Goal: Task Accomplishment & Management: Use online tool/utility

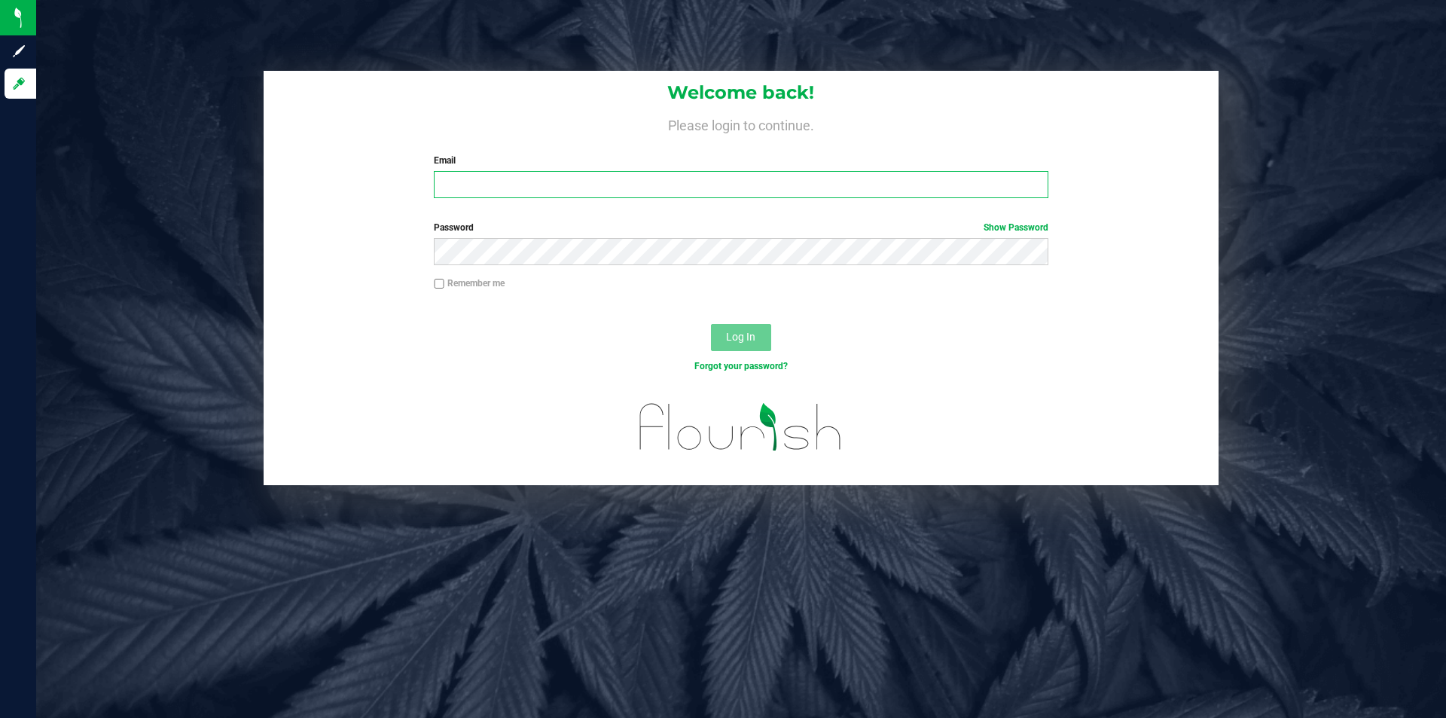
click at [496, 188] on input "Email" at bounding box center [741, 184] width 614 height 27
type input "[EMAIL_ADDRESS][DOMAIN_NAME]"
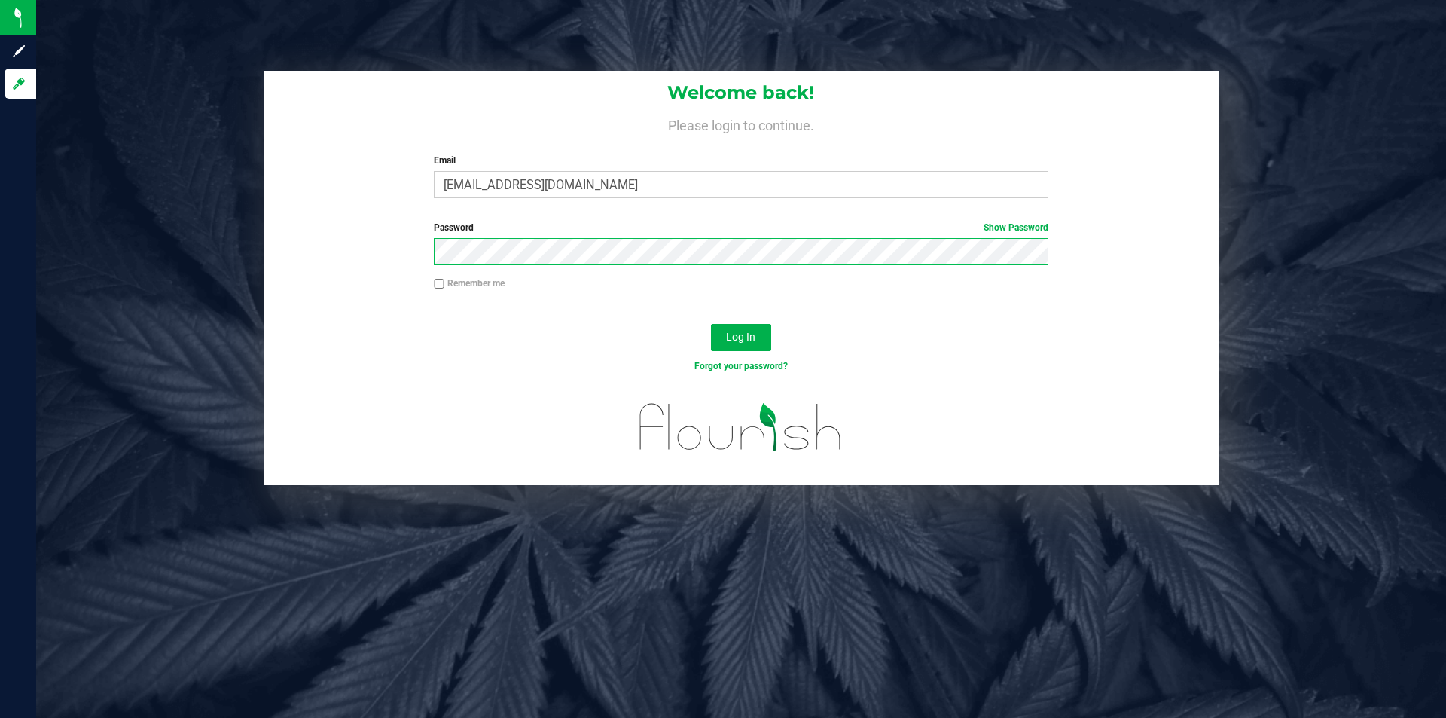
click at [711, 324] on button "Log In" at bounding box center [741, 337] width 60 height 27
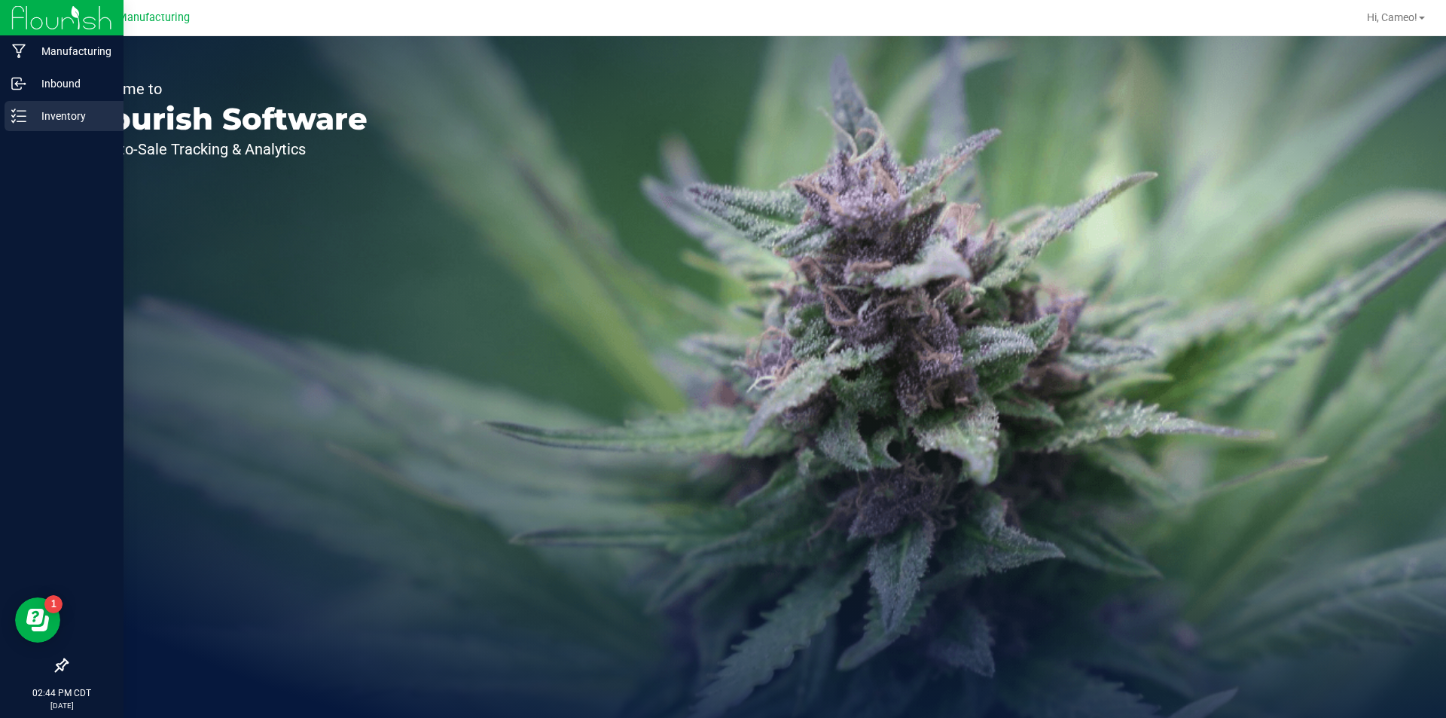
click at [50, 112] on p "Inventory" at bounding box center [71, 116] width 90 height 18
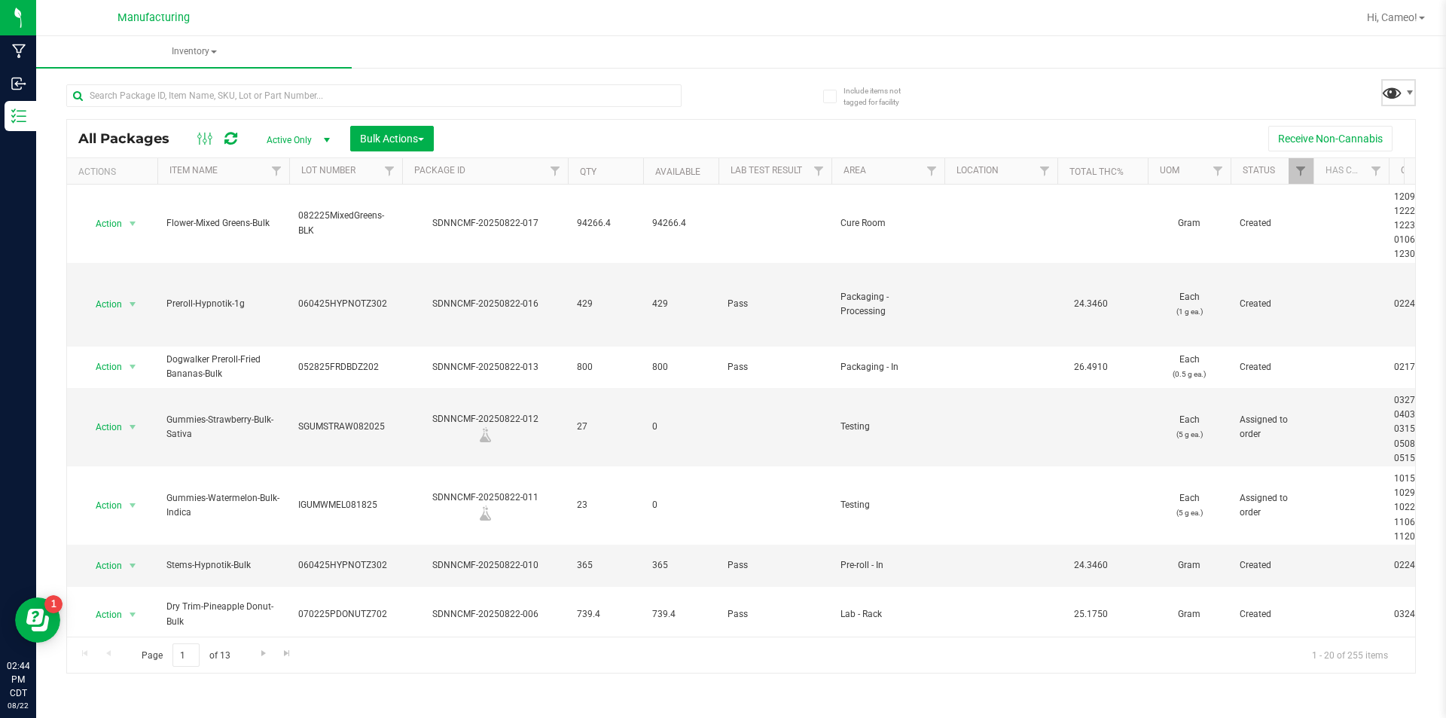
click at [1393, 100] on span at bounding box center [1393, 92] width 22 height 22
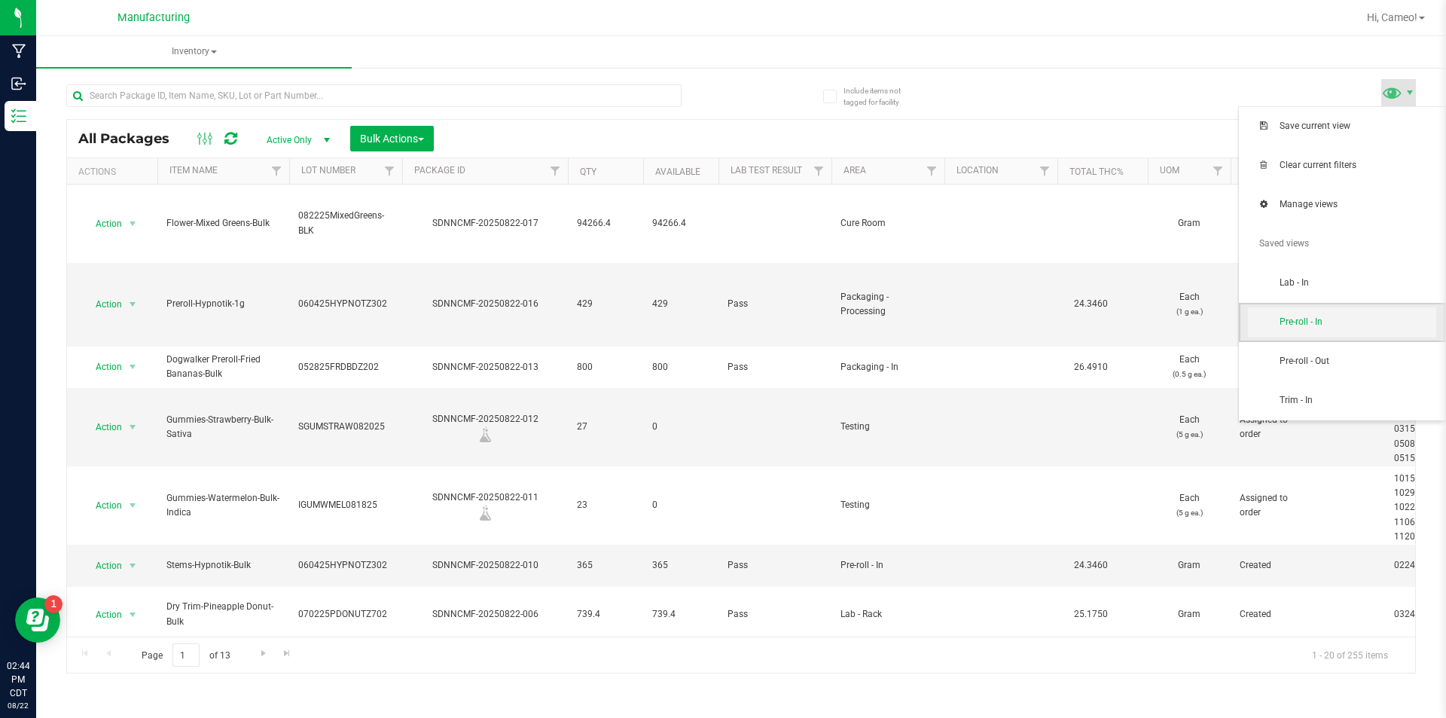
click at [1336, 311] on span "Pre-roll - In" at bounding box center [1342, 322] width 188 height 30
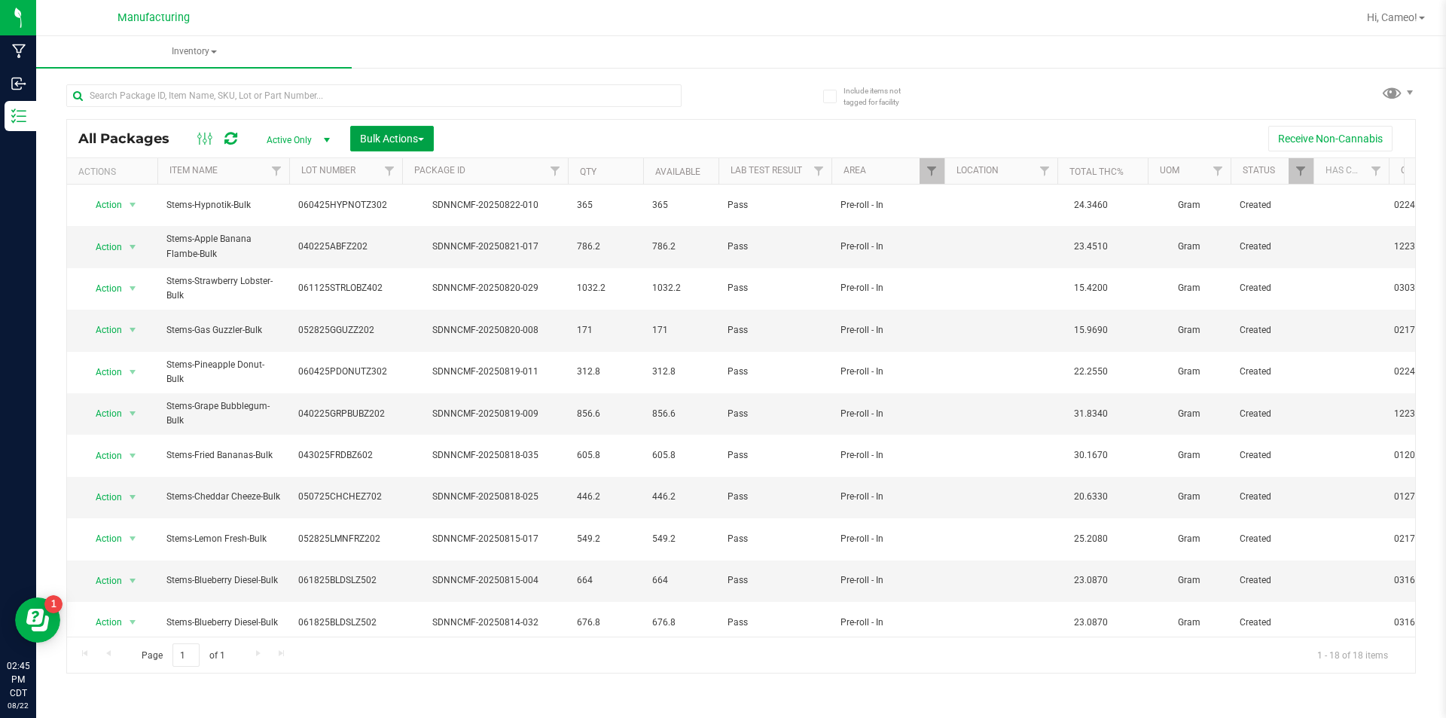
click at [398, 133] on span "Bulk Actions" at bounding box center [392, 139] width 64 height 12
click at [403, 172] on span "Add to manufacturing run" at bounding box center [416, 172] width 114 height 12
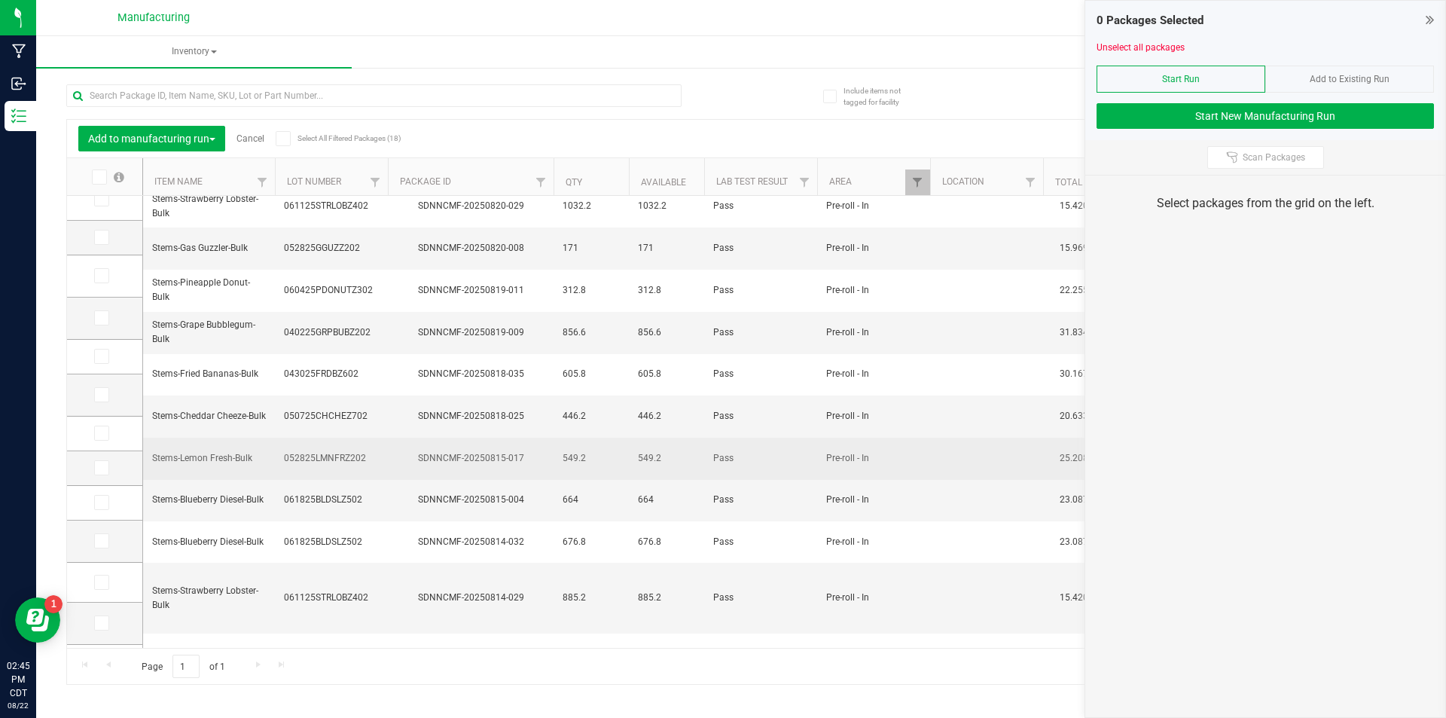
scroll to position [244, 0]
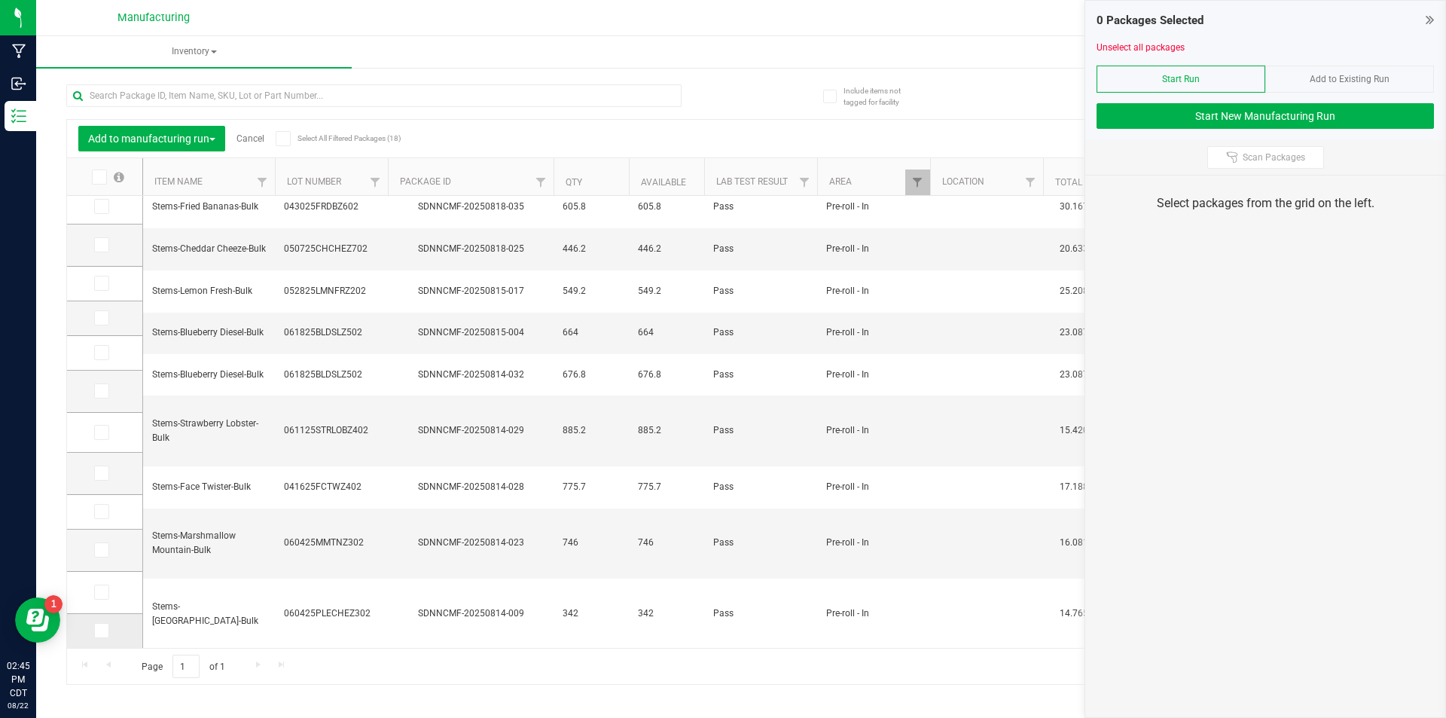
click at [105, 631] on icon at bounding box center [101, 631] width 10 height 0
click at [0, 0] on input "checkbox" at bounding box center [0, 0] width 0 height 0
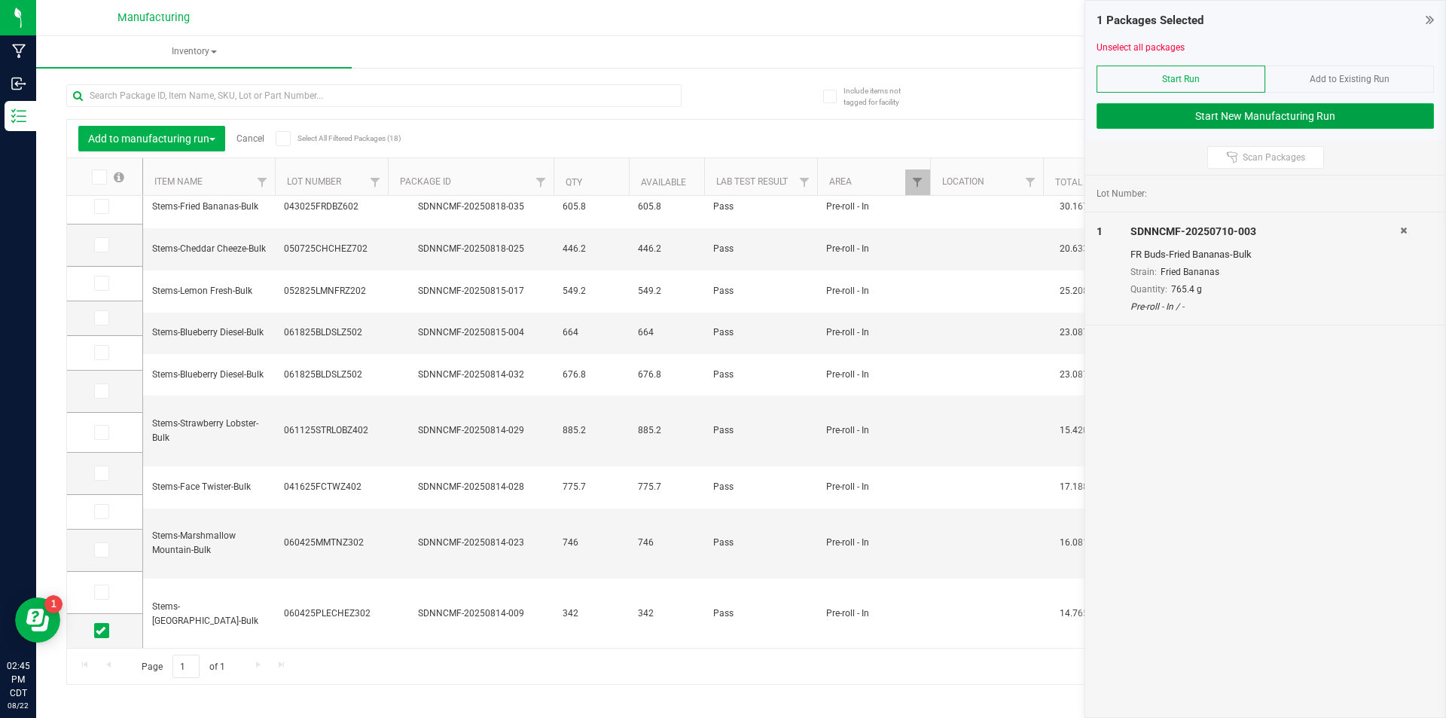
click at [1242, 105] on button "Start New Manufacturing Run" at bounding box center [1265, 116] width 337 height 26
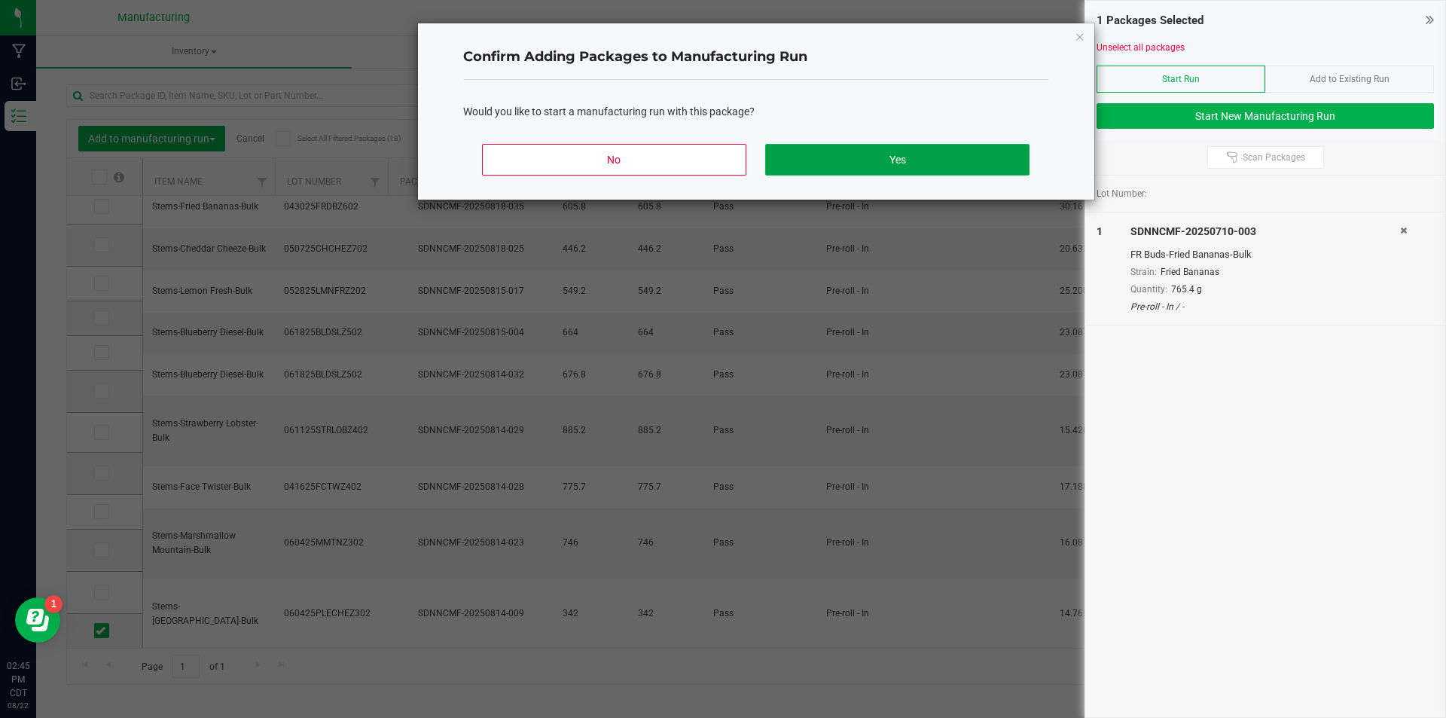
click at [948, 151] on button "Yes" at bounding box center [897, 160] width 264 height 32
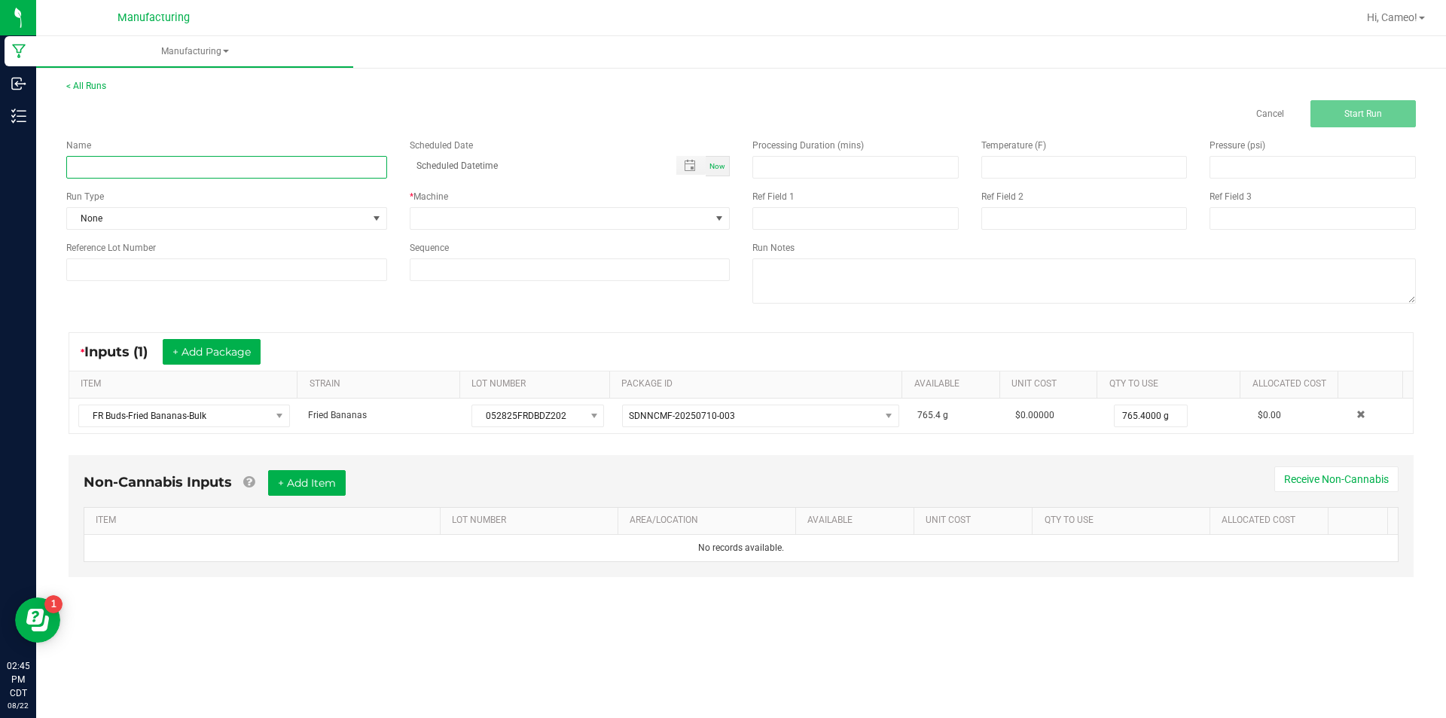
click at [312, 176] on input at bounding box center [226, 167] width 321 height 23
type input "082225 - Fried Bananas"
click at [714, 166] on span "Now" at bounding box center [718, 166] width 16 height 8
type input "[DATE] 2:45 PM"
click at [583, 217] on span at bounding box center [561, 218] width 301 height 21
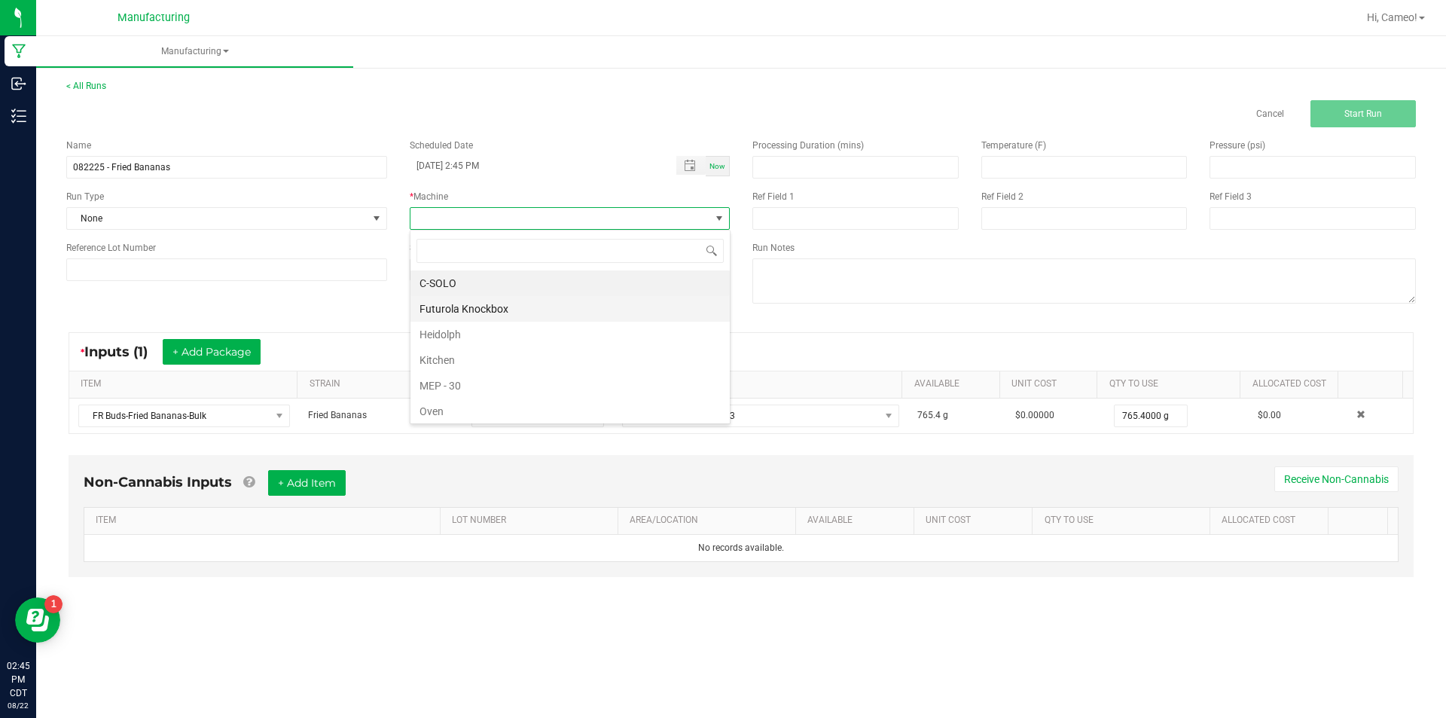
click at [492, 307] on li "Futurola Knockbox" at bounding box center [570, 309] width 319 height 26
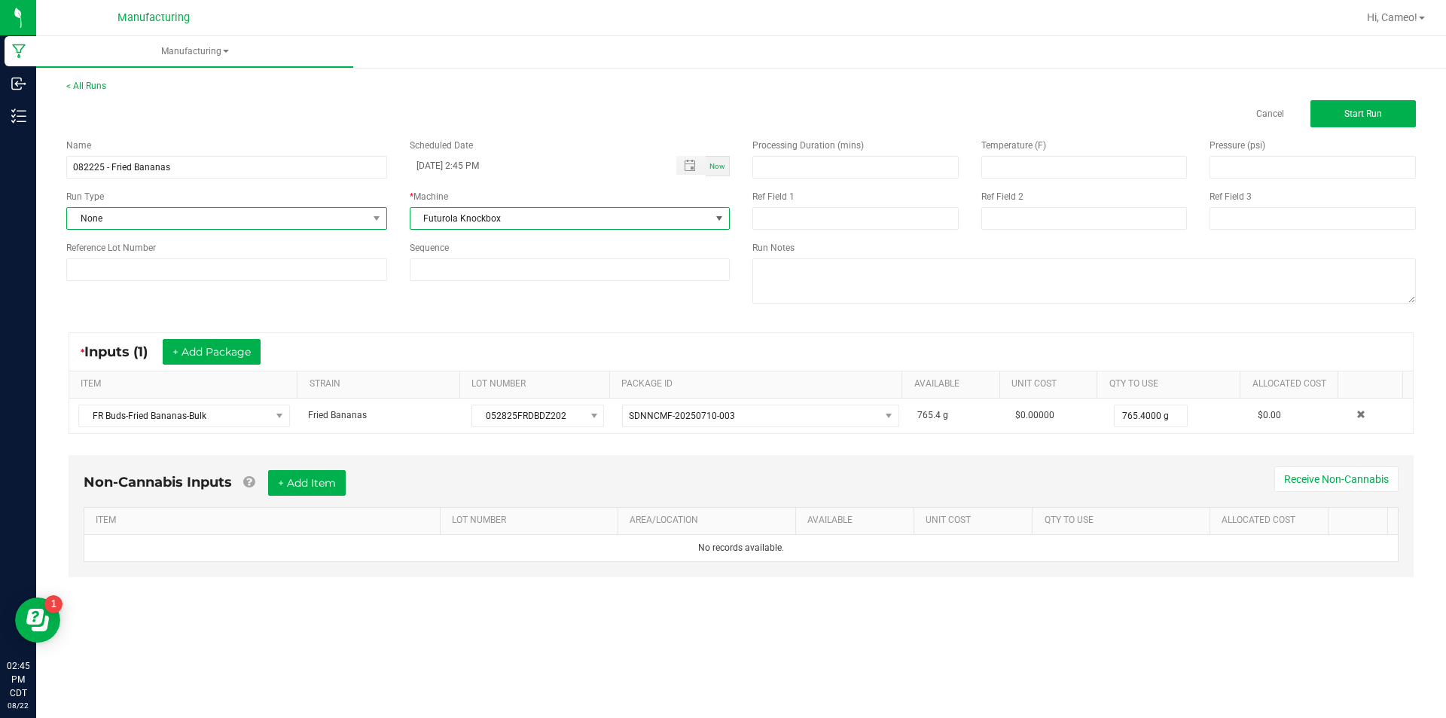
click at [356, 220] on span "None" at bounding box center [217, 218] width 301 height 21
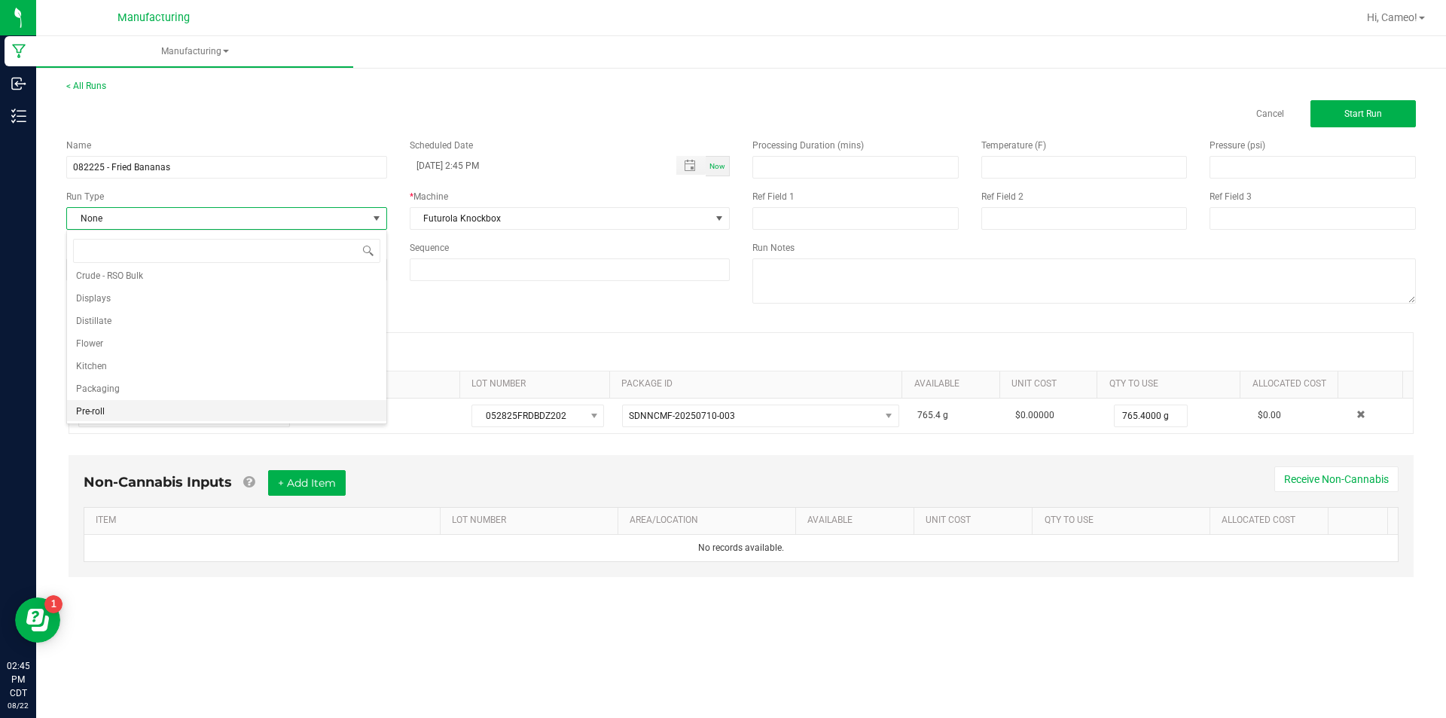
scroll to position [75, 0]
click at [171, 407] on li "Pre-roll" at bounding box center [226, 409] width 319 height 23
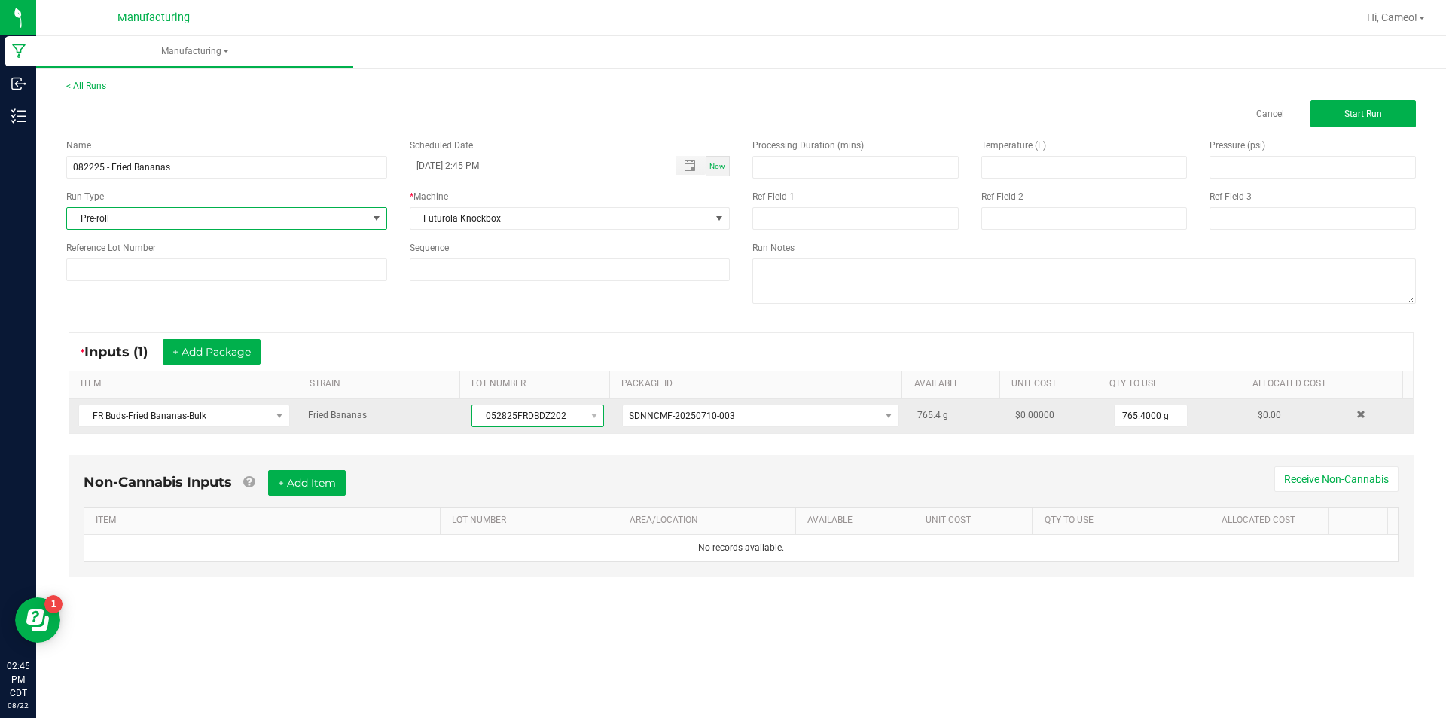
click at [535, 411] on span "052825FRDBDZ202" at bounding box center [528, 415] width 112 height 21
click at [533, 407] on span "052825FRDBDZ202" at bounding box center [528, 415] width 112 height 21
click at [527, 418] on span "052825FRDBDZ202" at bounding box center [528, 415] width 112 height 21
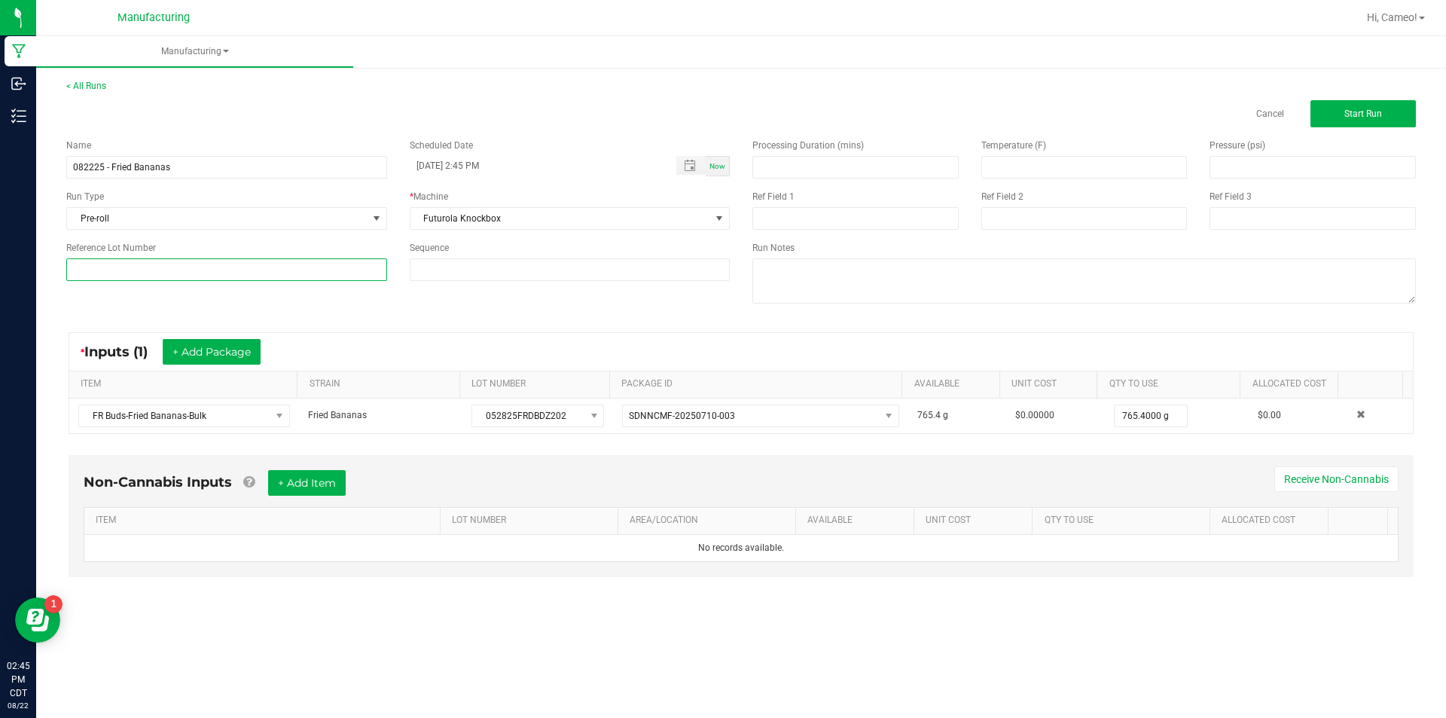
click at [215, 270] on input at bounding box center [226, 269] width 321 height 23
paste input "052825FRDBDZ202"
type input "052825FRDBDZ202"
click at [1353, 105] on button "Start Run" at bounding box center [1363, 113] width 105 height 27
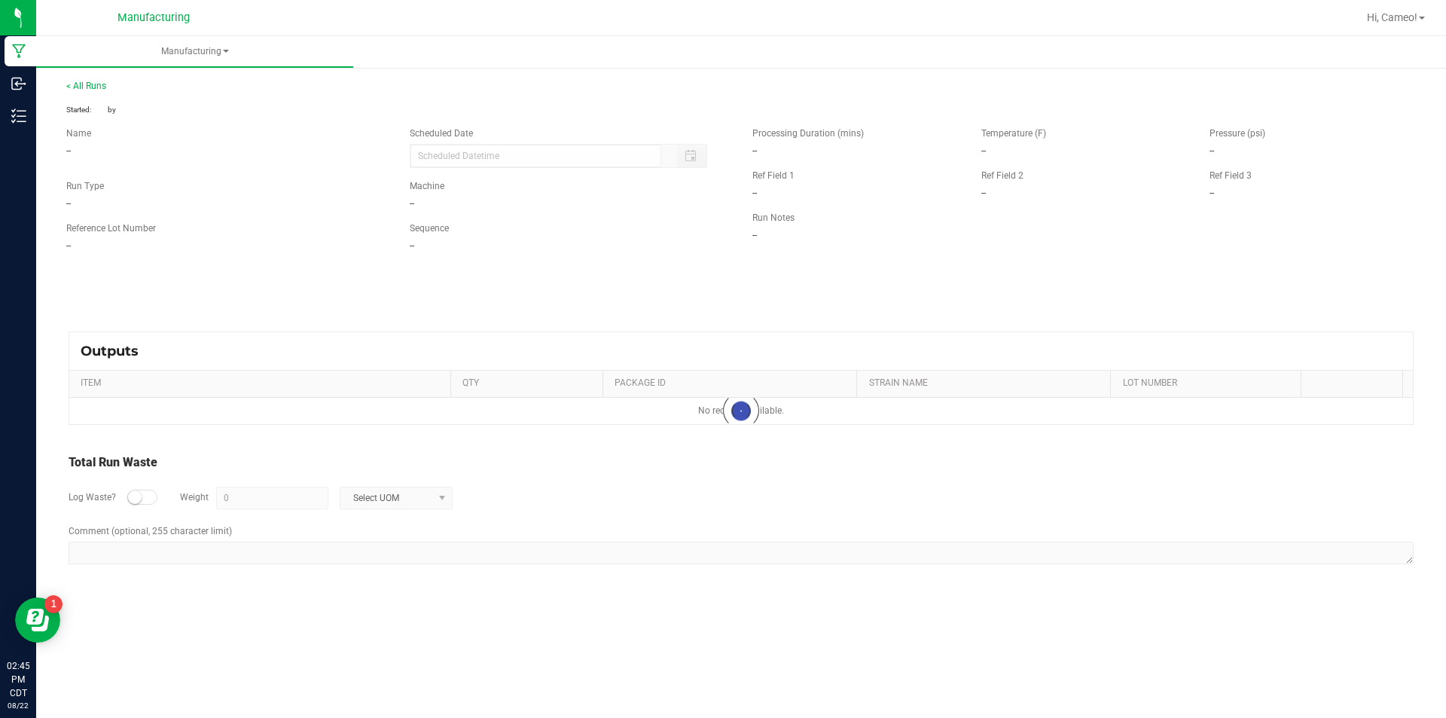
type input "[DATE] 2:45 PM"
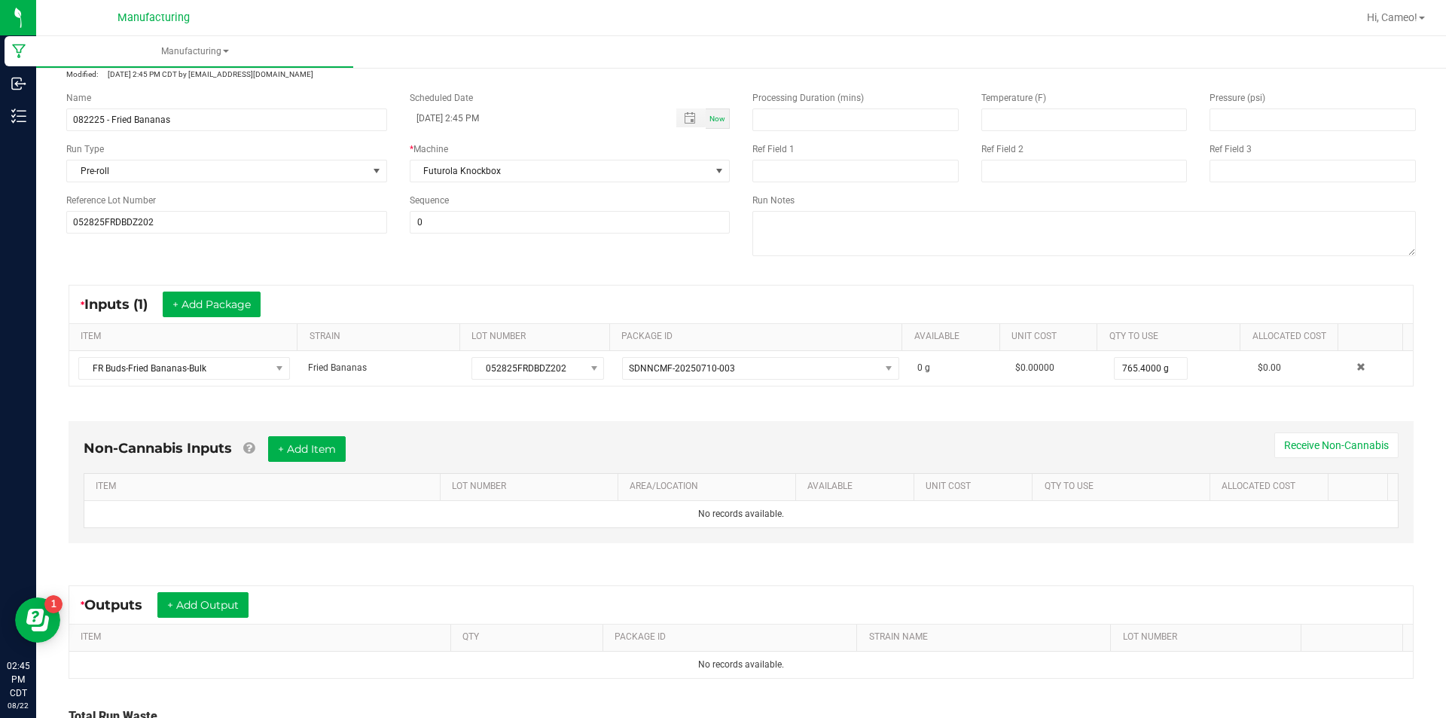
scroll to position [200, 0]
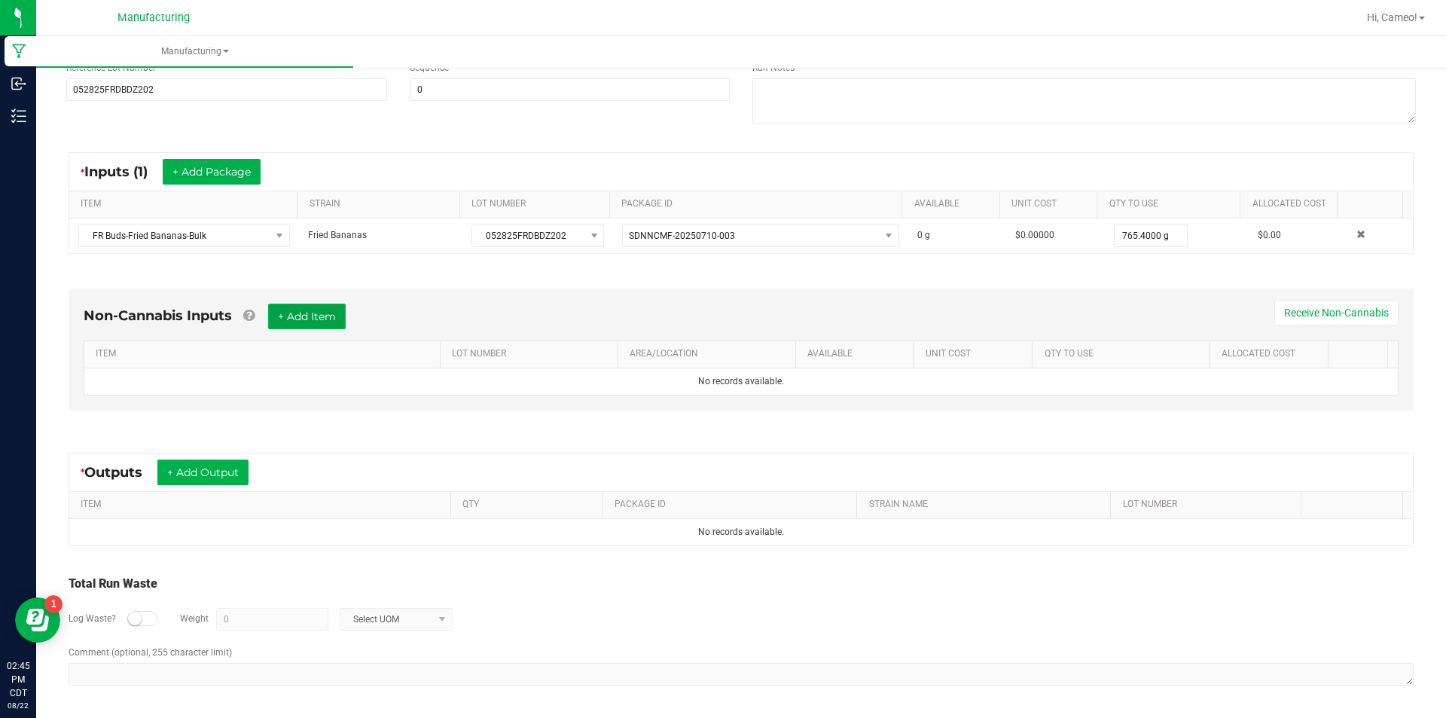
click at [321, 315] on button "+ Add Item" at bounding box center [307, 317] width 78 height 26
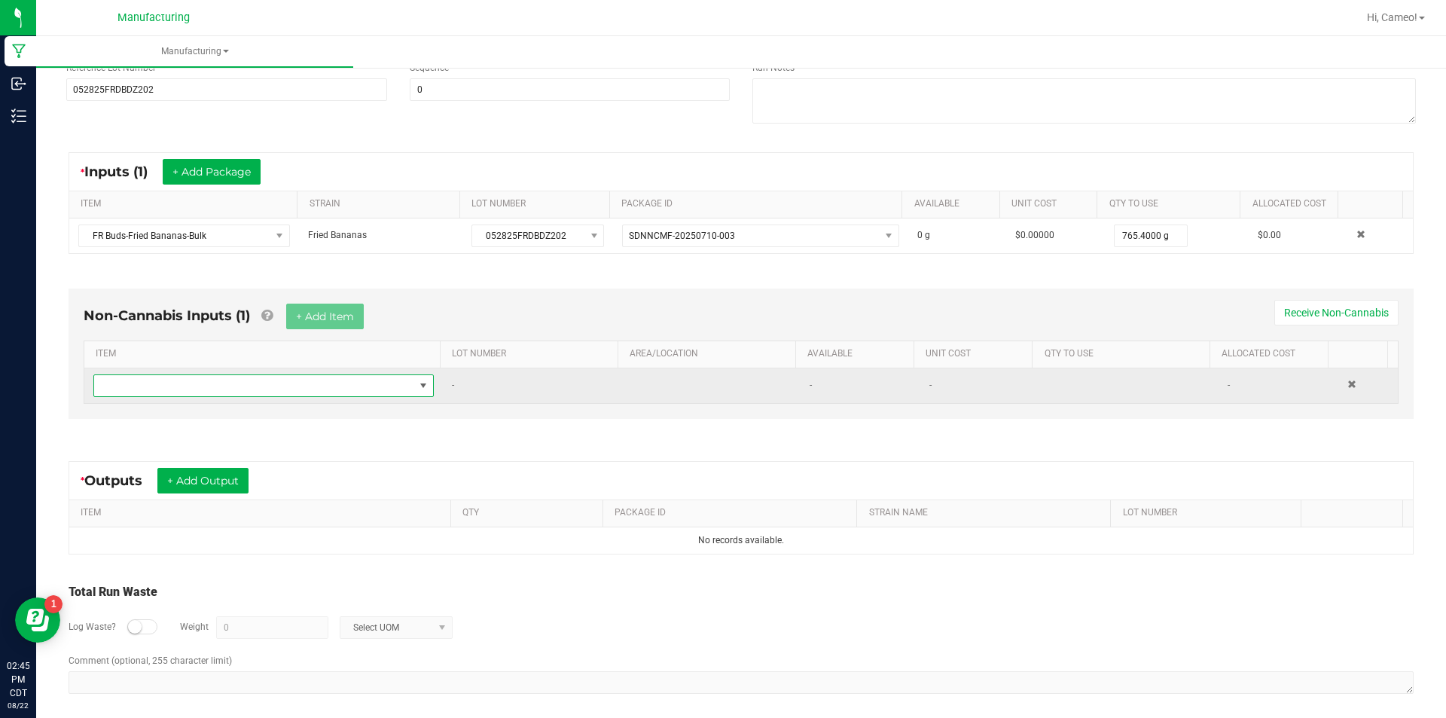
click at [287, 392] on span "NO DATA FOUND" at bounding box center [254, 385] width 320 height 21
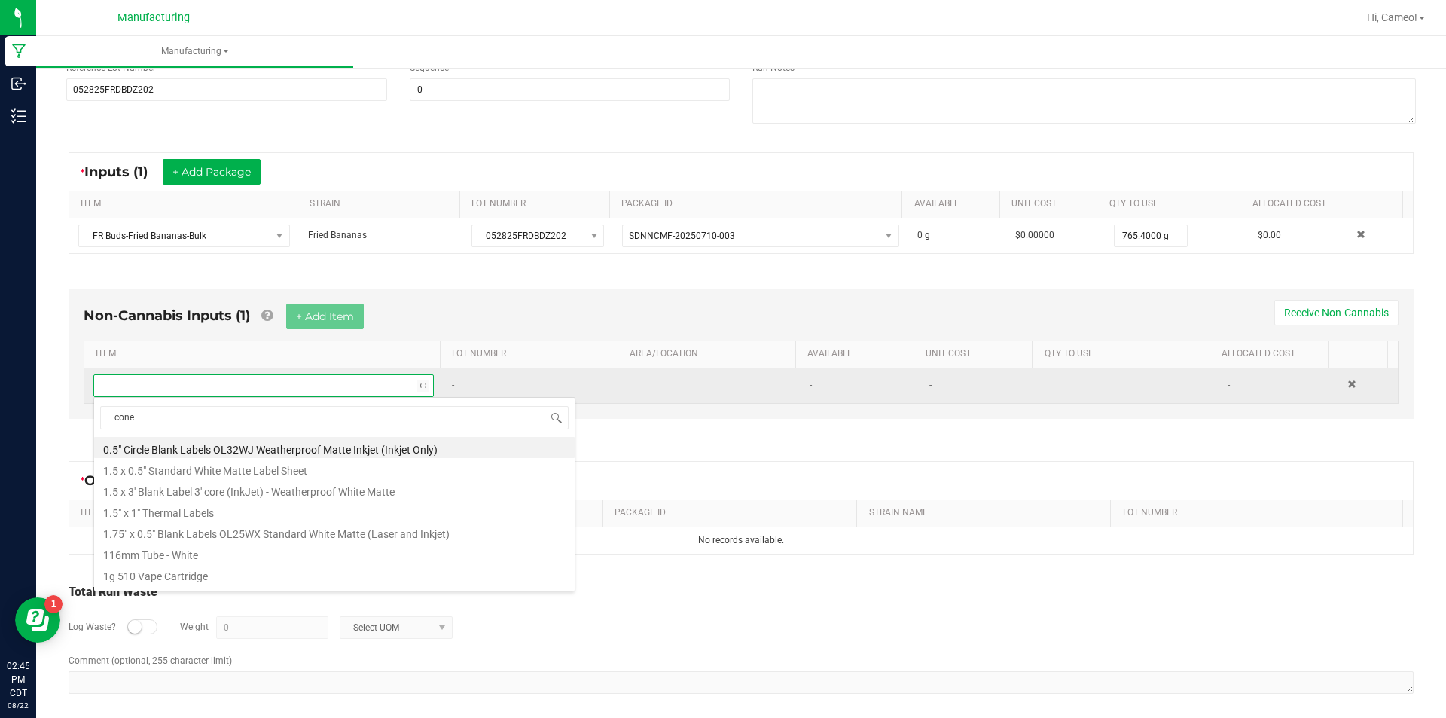
type input "cones"
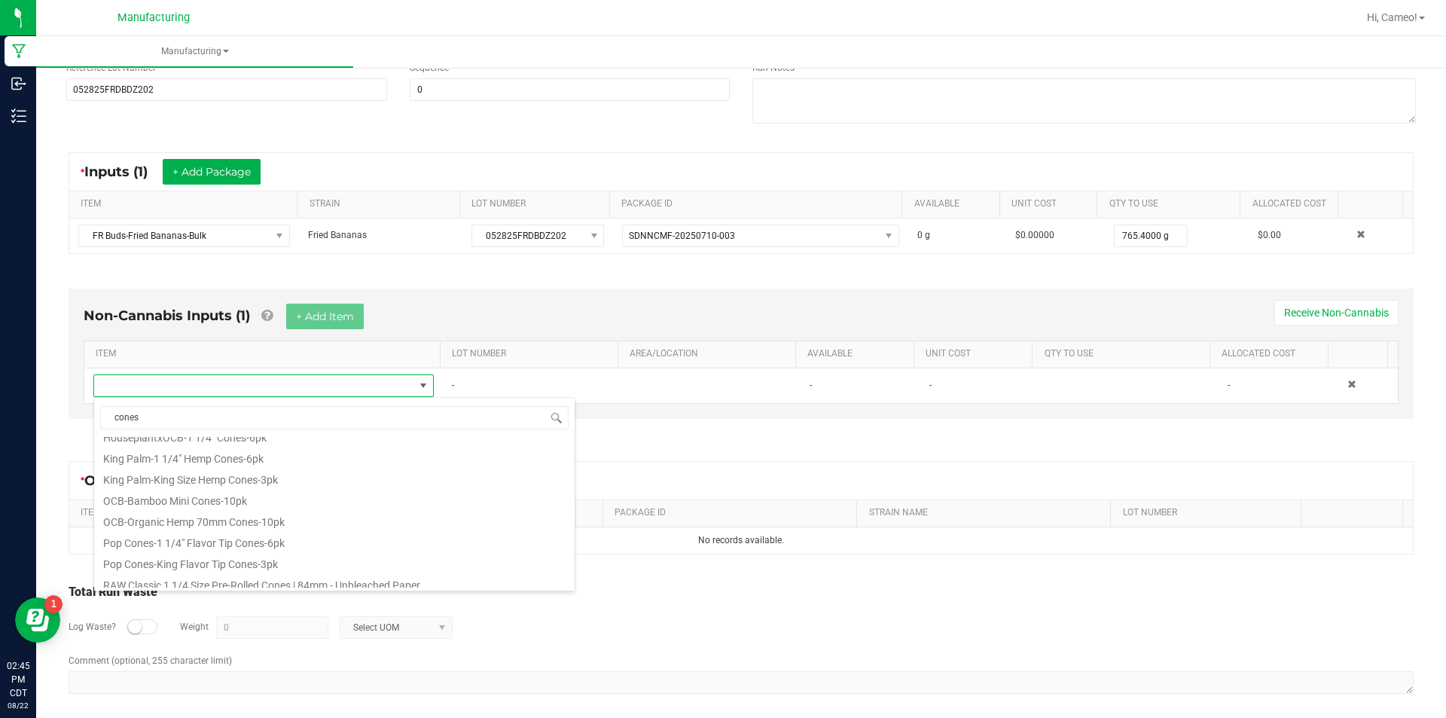
scroll to position [678, 0]
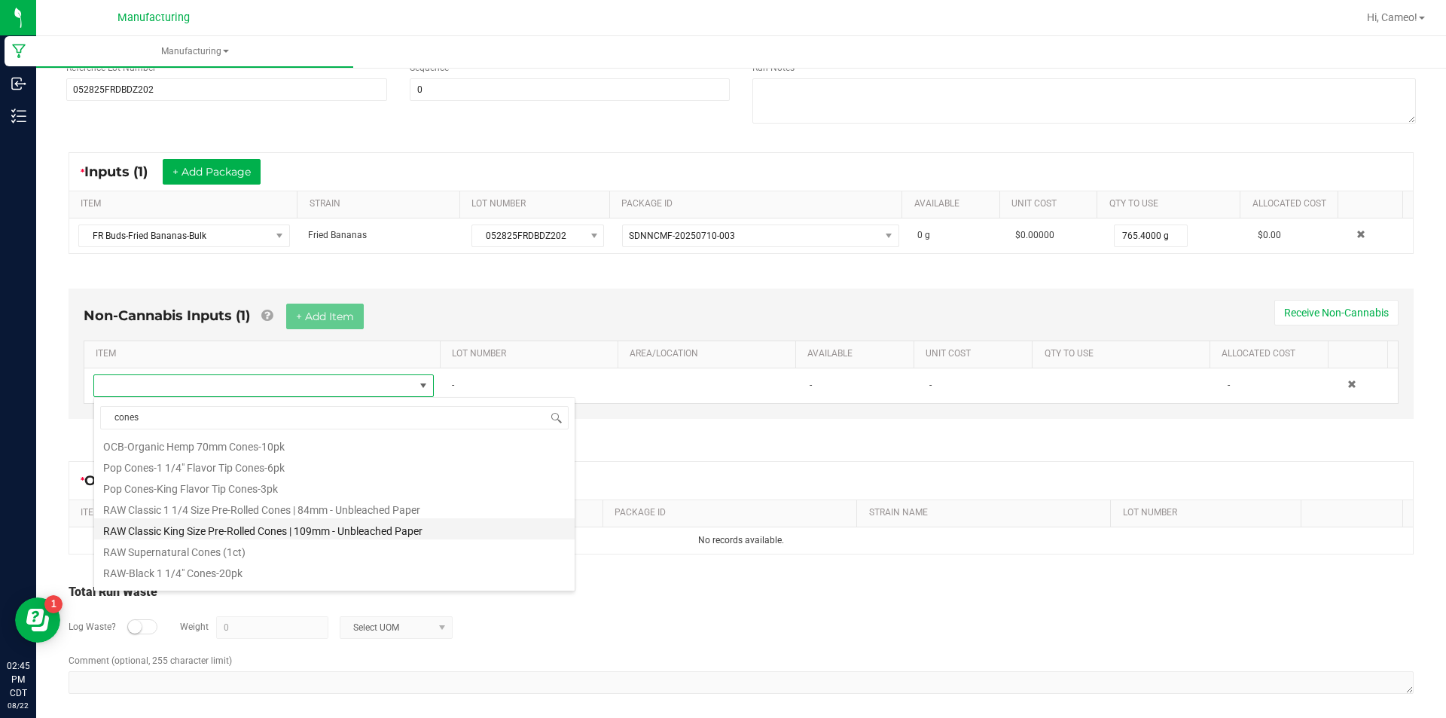
click at [349, 521] on li "RAW Classic King Size Pre-Rolled Cones | 109mm - Unbleached Paper" at bounding box center [334, 528] width 481 height 21
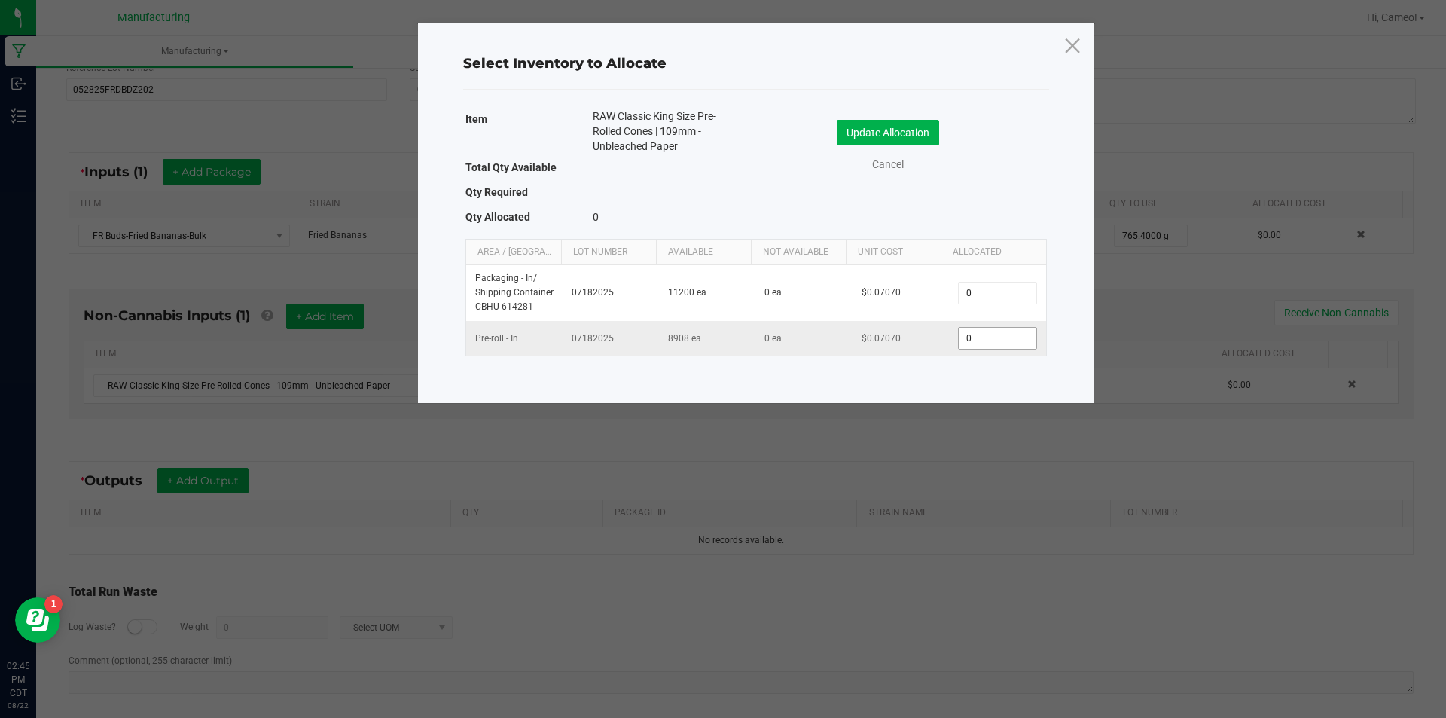
click at [978, 342] on input "0" at bounding box center [997, 338] width 77 height 21
click at [966, 337] on input "0" at bounding box center [997, 338] width 77 height 21
type input "716"
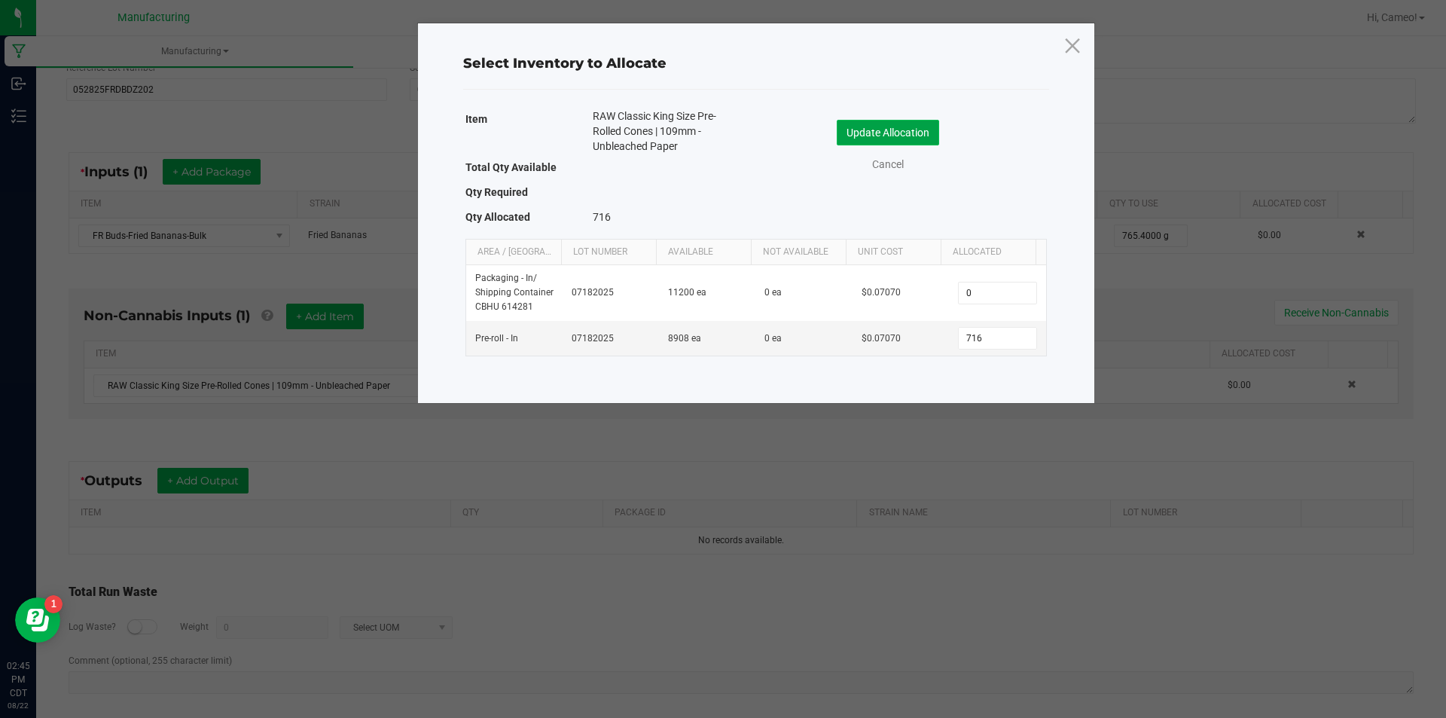
click at [919, 134] on button "Update Allocation" at bounding box center [888, 133] width 102 height 26
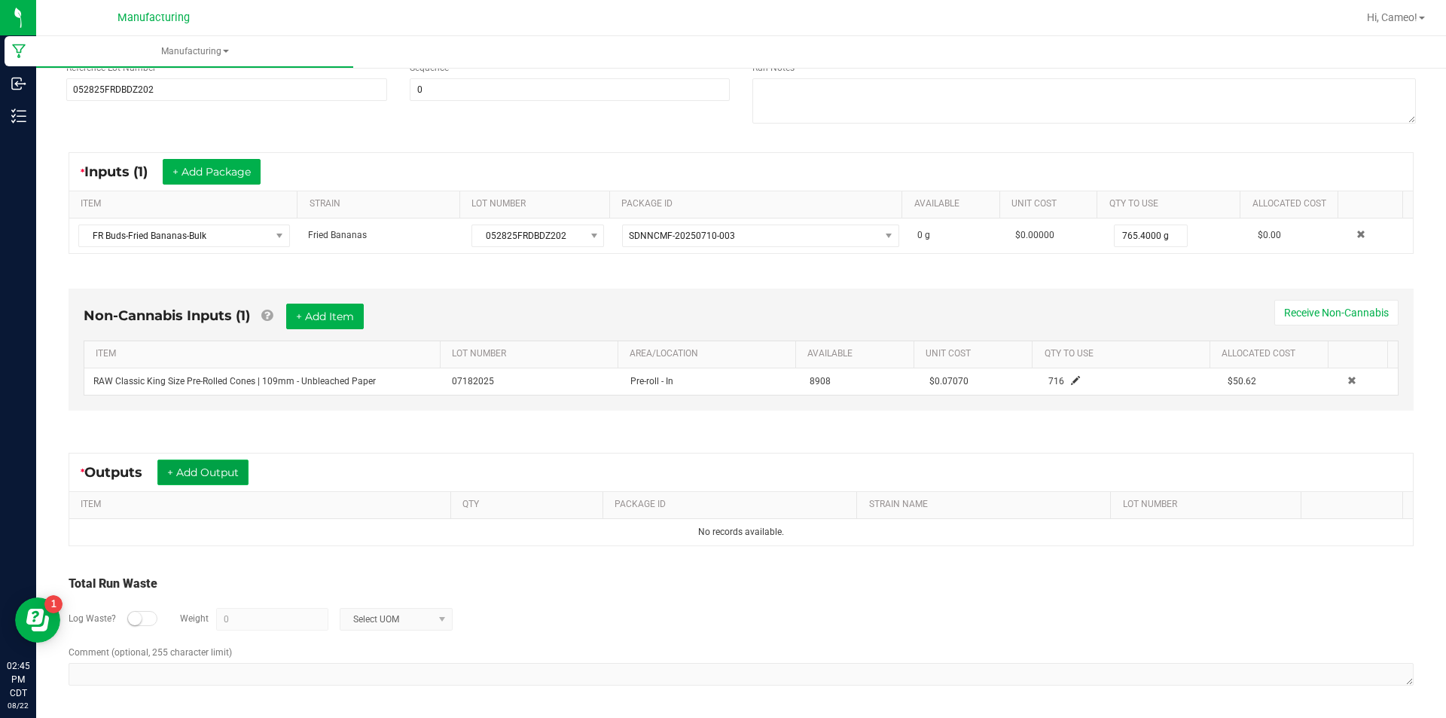
click at [203, 476] on button "+ Add Output" at bounding box center [202, 473] width 91 height 26
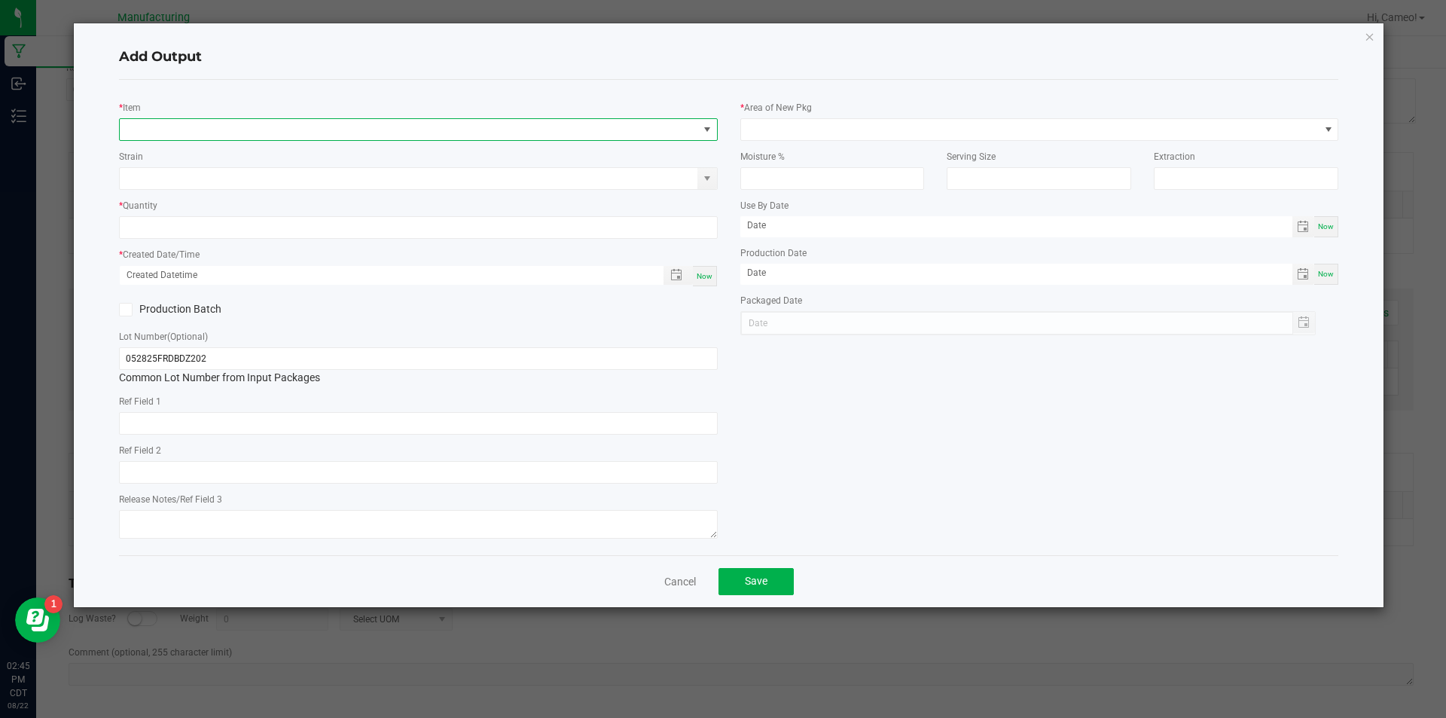
click at [365, 134] on span "NO DATA FOUND" at bounding box center [409, 129] width 579 height 21
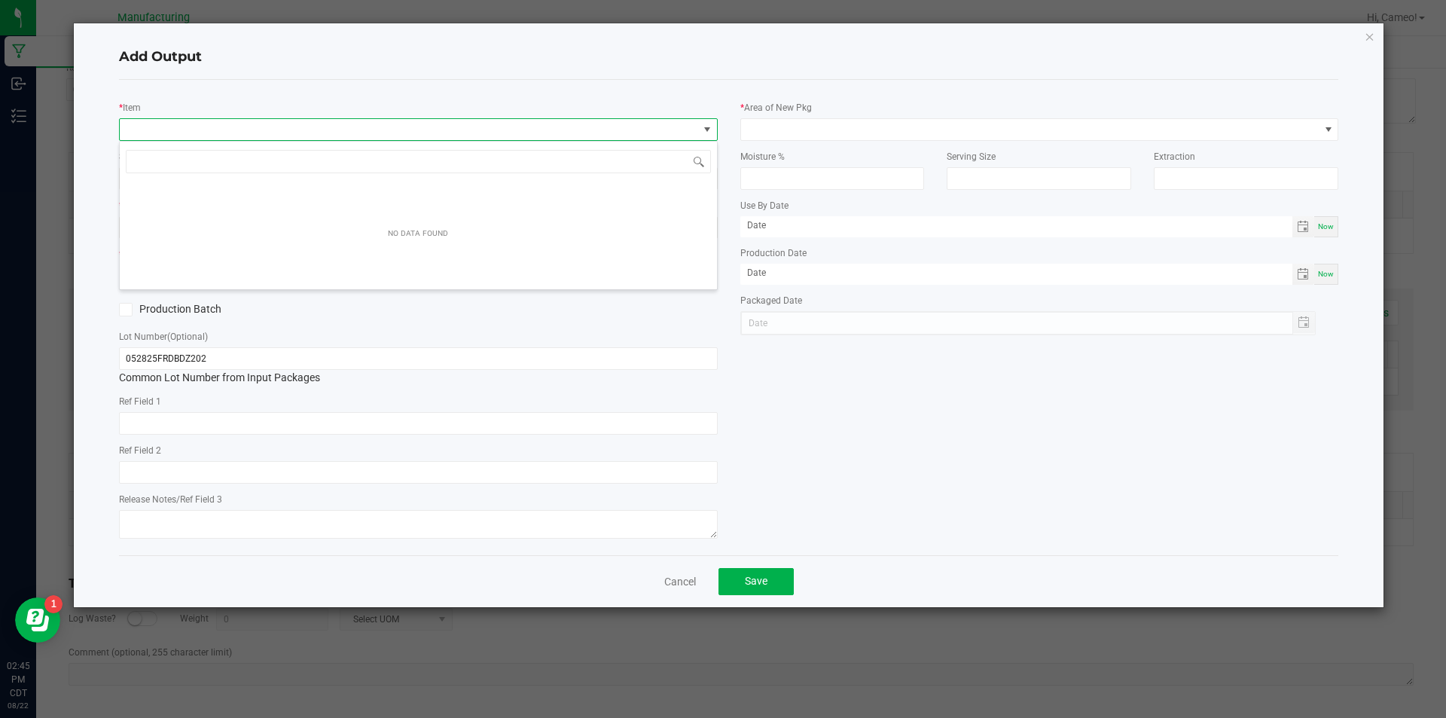
scroll to position [23, 599]
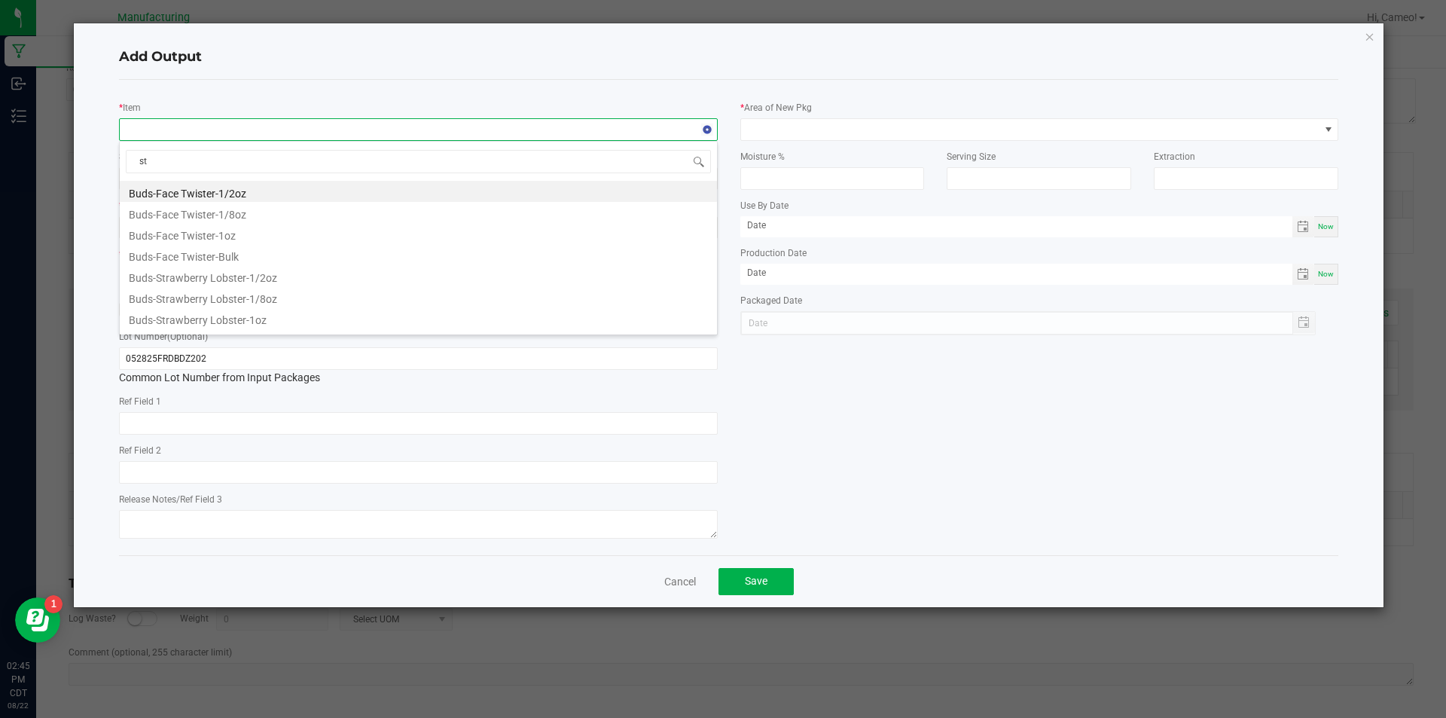
type input "s"
type input "kings preroll-fried banana"
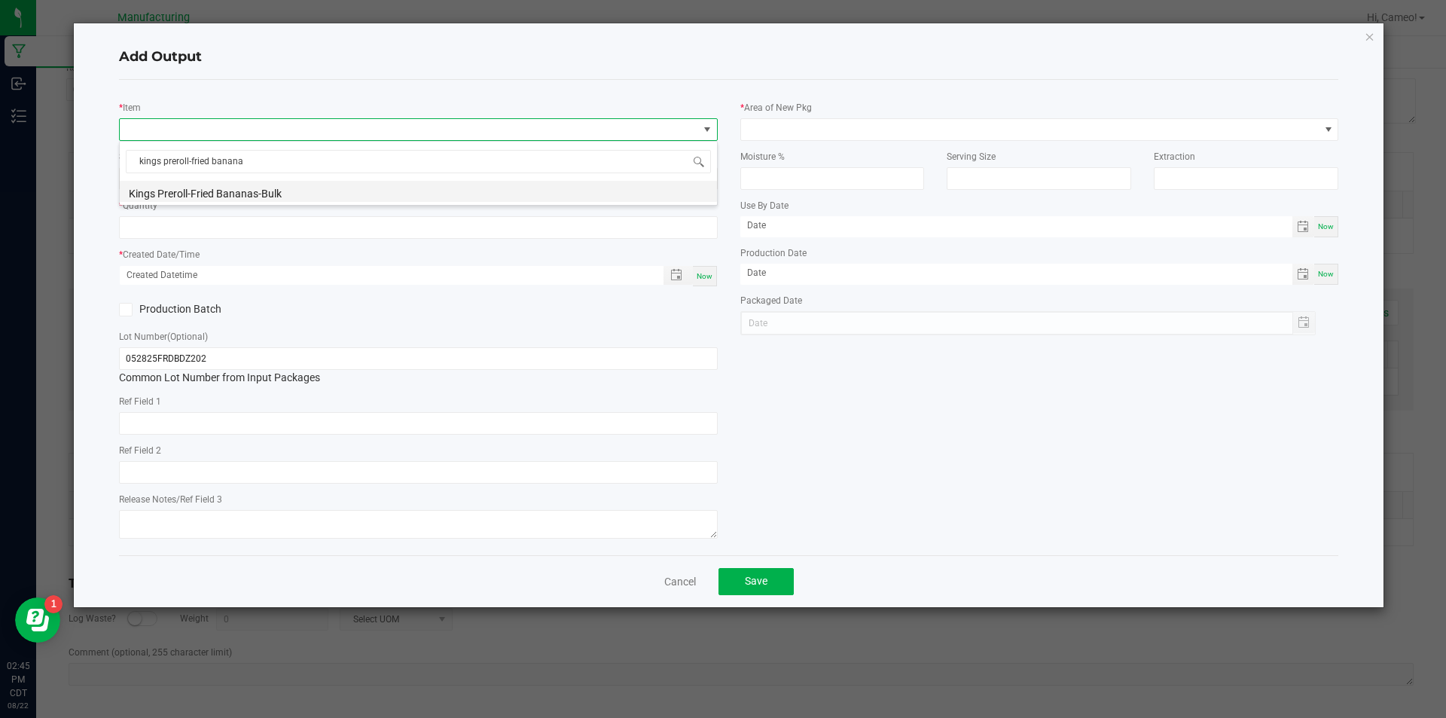
drag, startPoint x: 312, startPoint y: 197, endPoint x: 304, endPoint y: 211, distance: 15.5
click at [311, 197] on li "Kings Preroll-Fried Bananas-Bulk" at bounding box center [418, 191] width 597 height 21
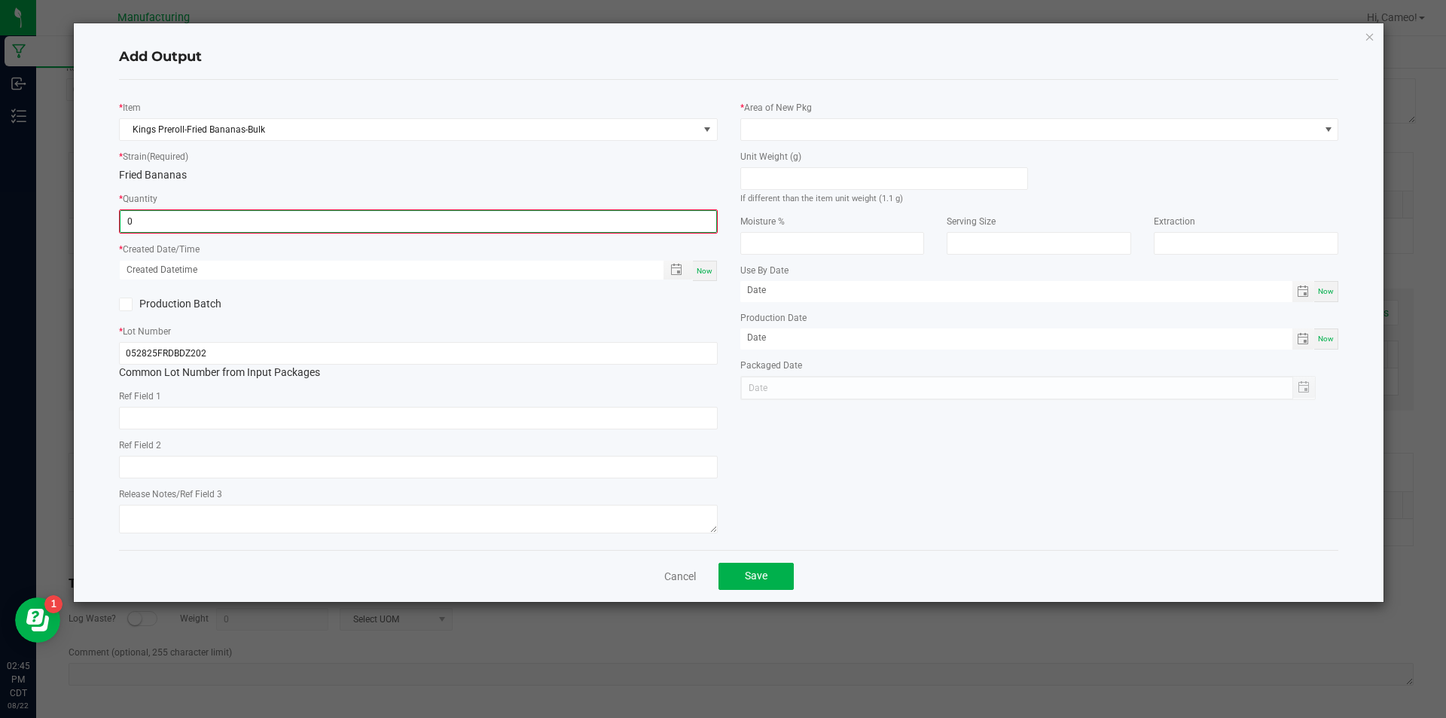
click at [301, 225] on input "0" at bounding box center [419, 221] width 596 height 21
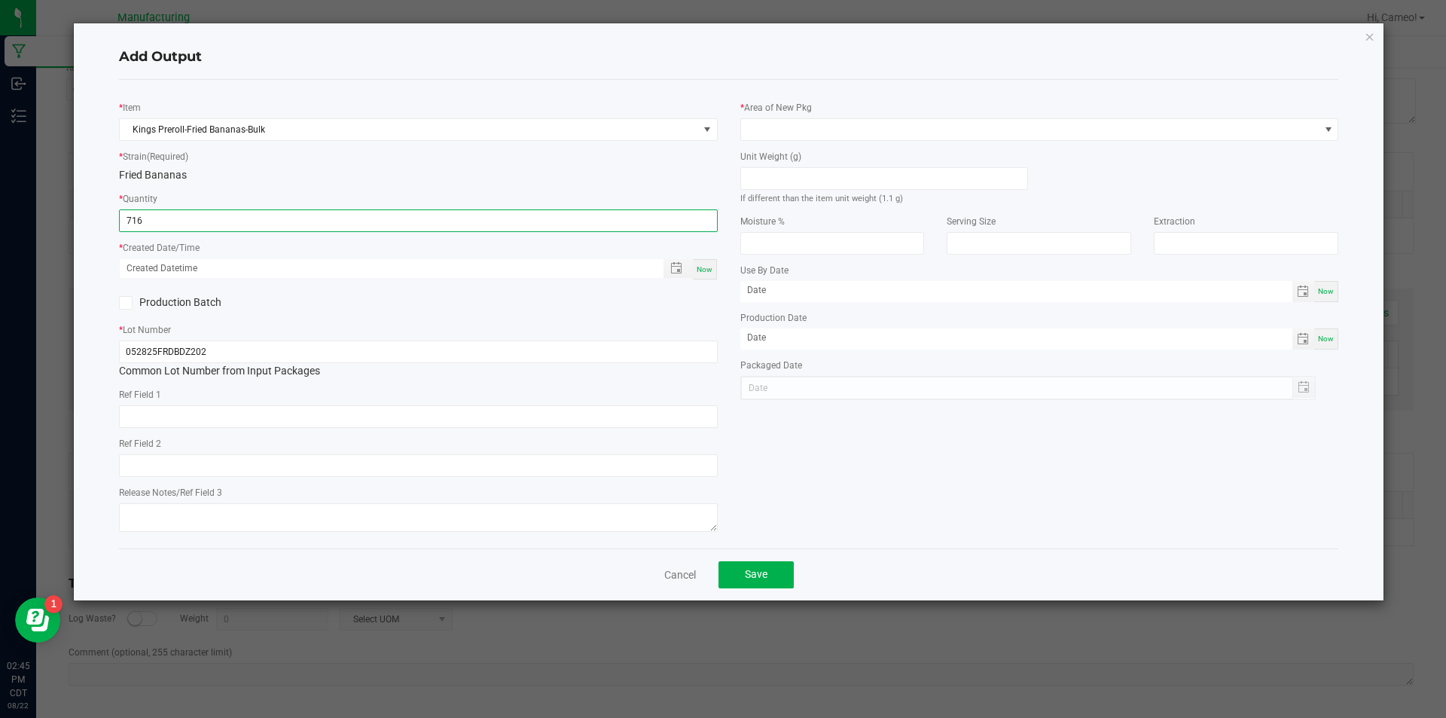
type input "716 ea"
click at [703, 272] on span "Now" at bounding box center [705, 269] width 16 height 8
type input "[DATE] 2:45 PM"
type input "[DATE]"
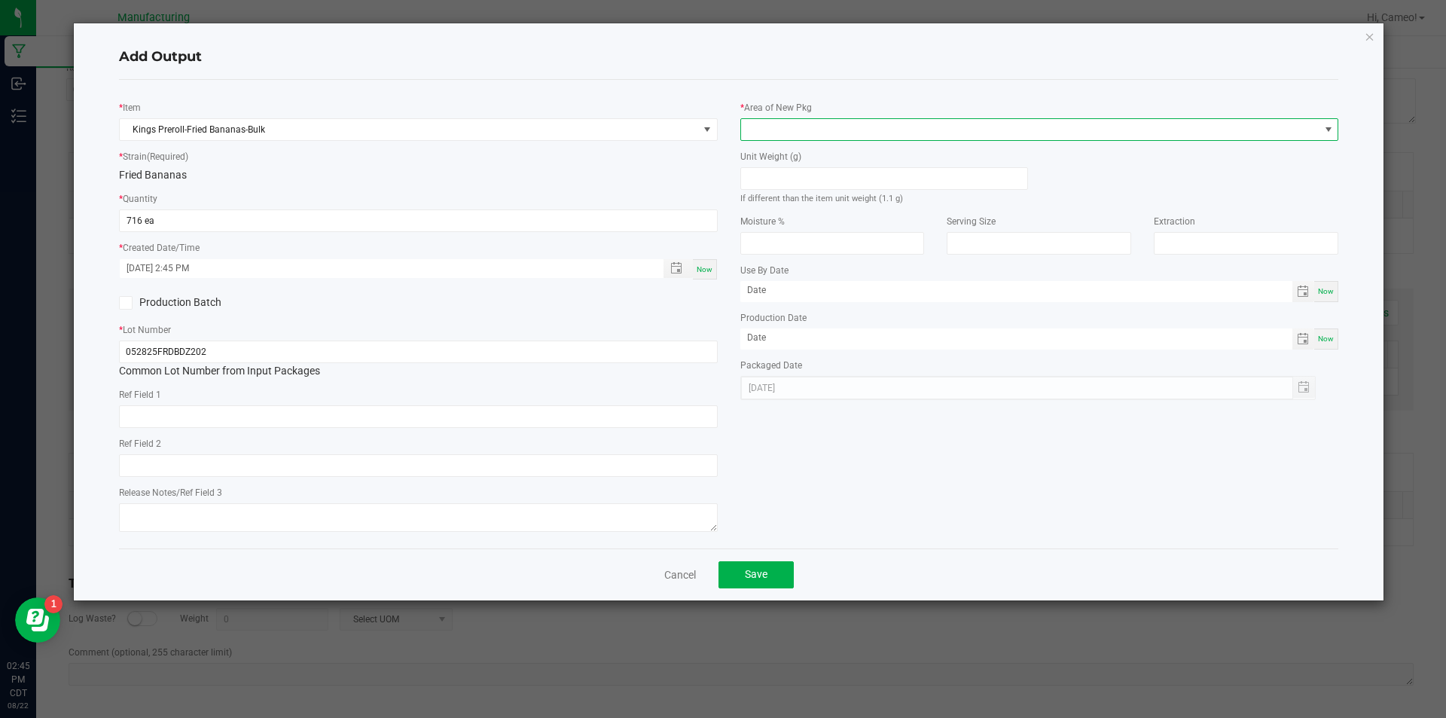
click at [849, 129] on span at bounding box center [1030, 129] width 579 height 21
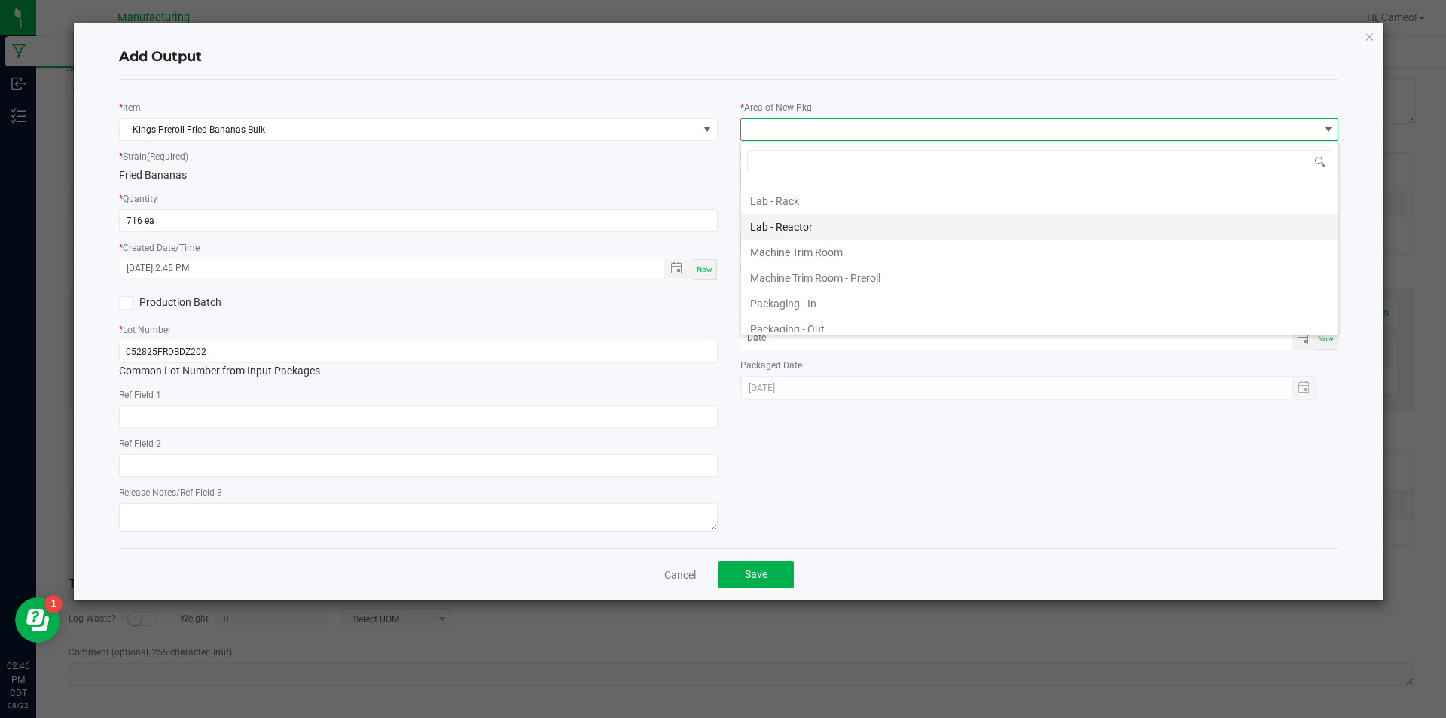
scroll to position [377, 0]
click at [843, 246] on li "Machine Trim Room - Preroll" at bounding box center [1039, 253] width 597 height 26
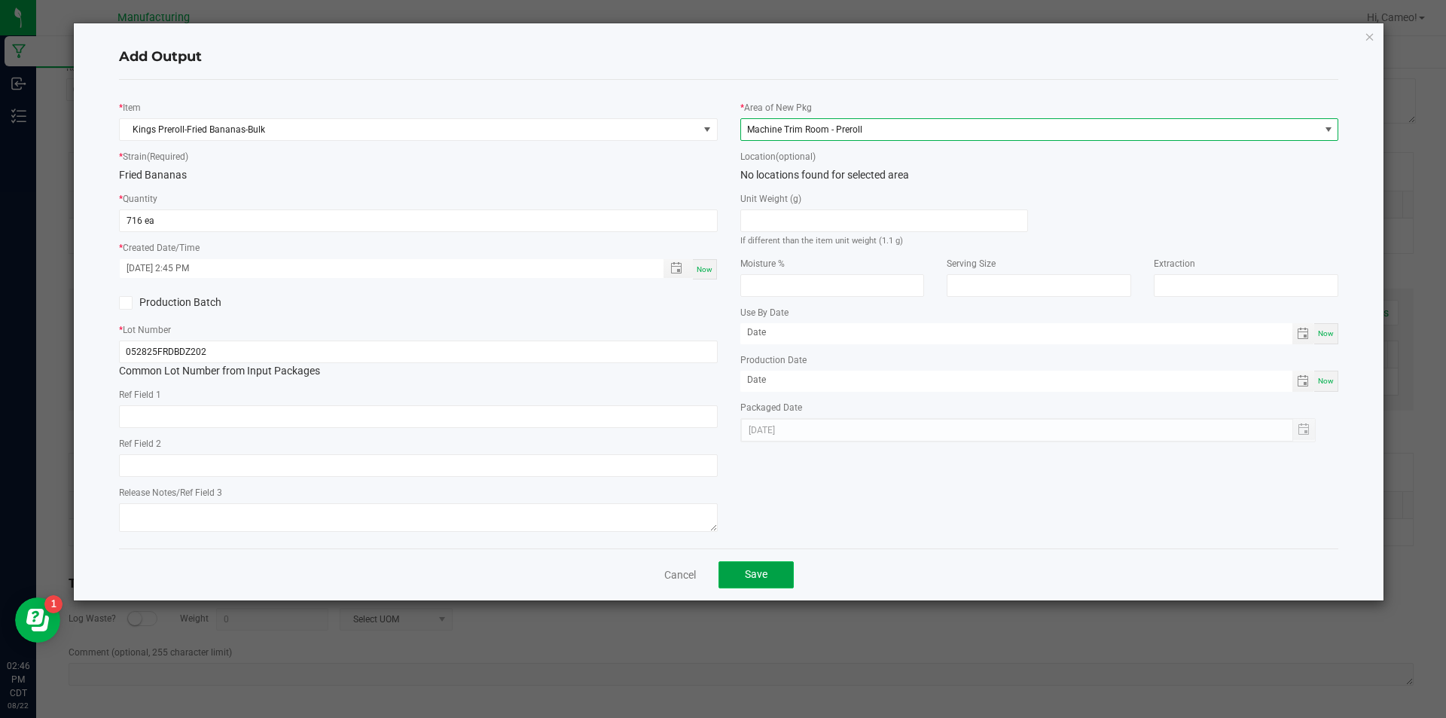
click at [764, 568] on span "Save" at bounding box center [756, 574] width 23 height 12
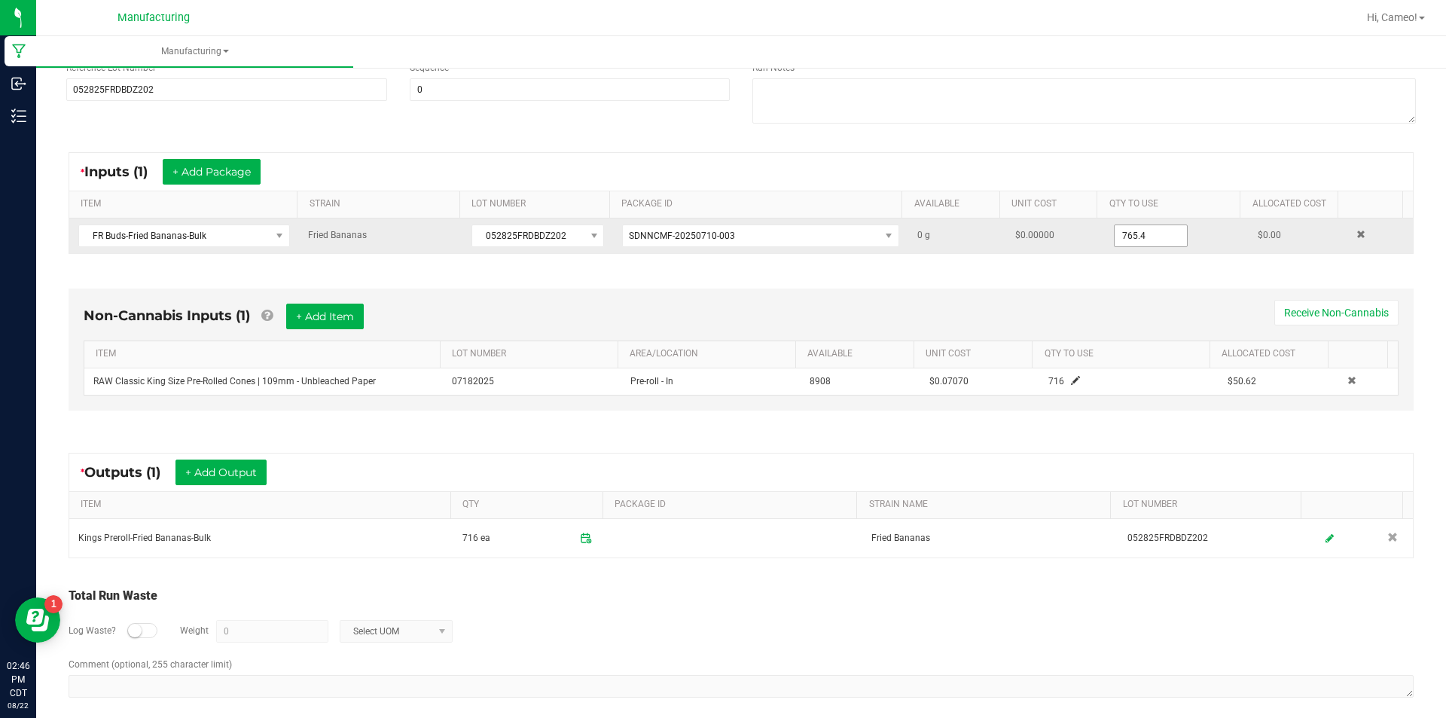
click at [1135, 240] on input "765.4" at bounding box center [1151, 235] width 72 height 21
click at [1143, 234] on input "751" at bounding box center [1151, 235] width 72 height 21
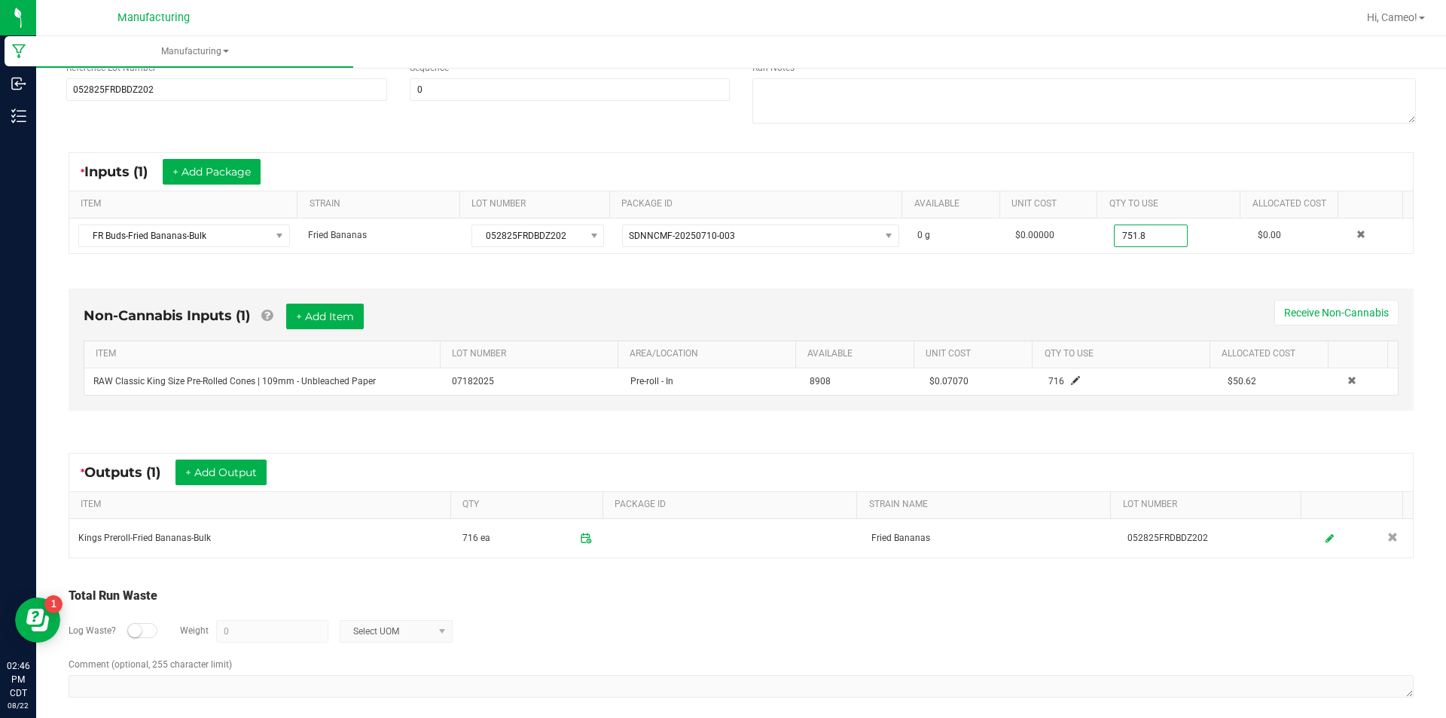
type input "751.8000 g"
click at [1133, 305] on div "Non-Cannabis Inputs (1) + Add Item Receive Non-Cannabis" at bounding box center [741, 322] width 1315 height 37
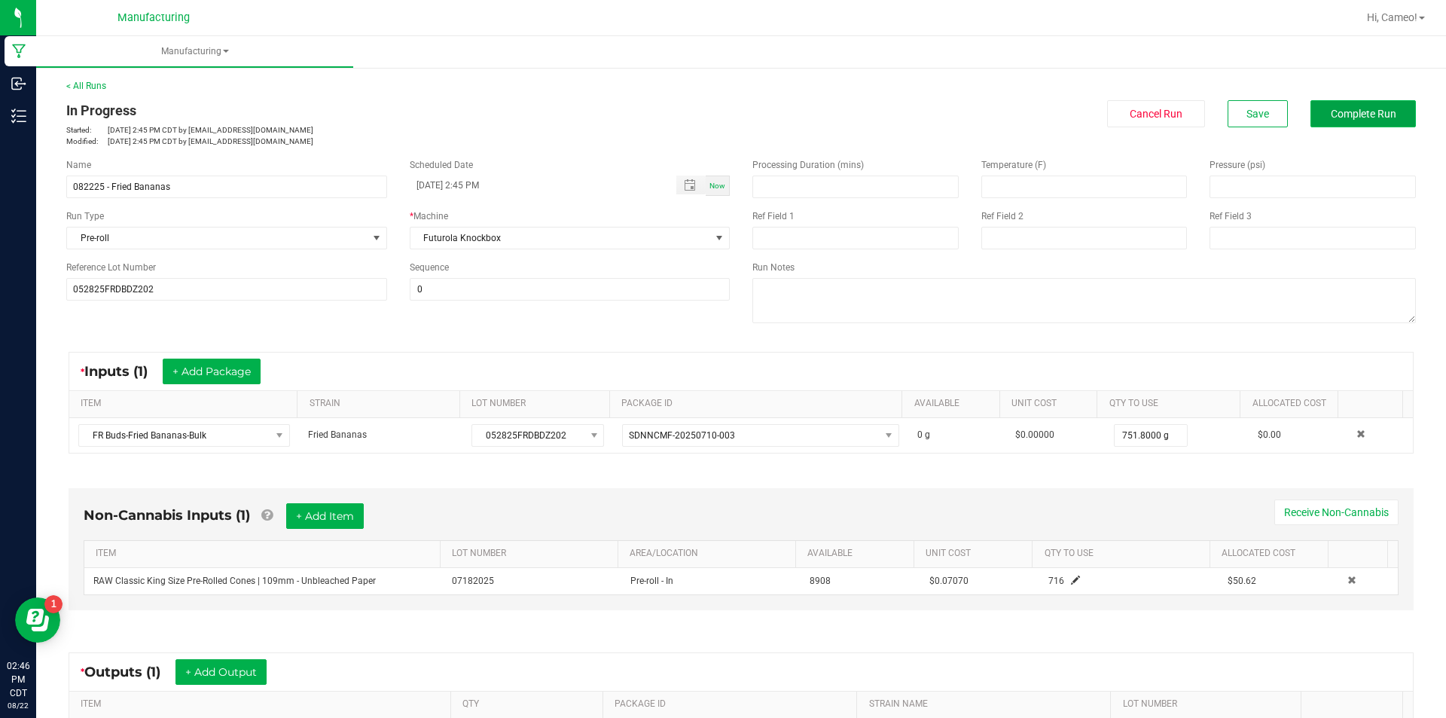
click at [1382, 108] on span "Complete Run" at bounding box center [1364, 114] width 66 height 12
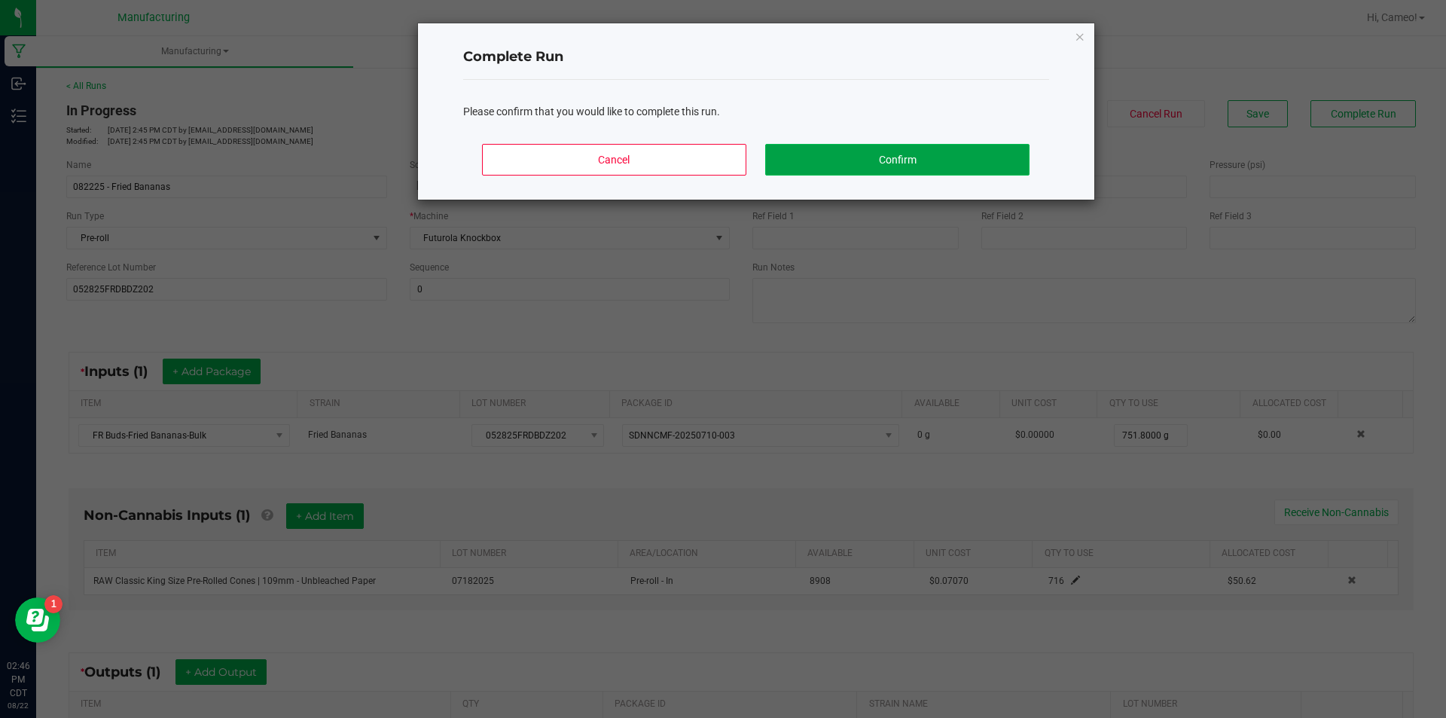
click at [967, 158] on button "Confirm" at bounding box center [897, 160] width 264 height 32
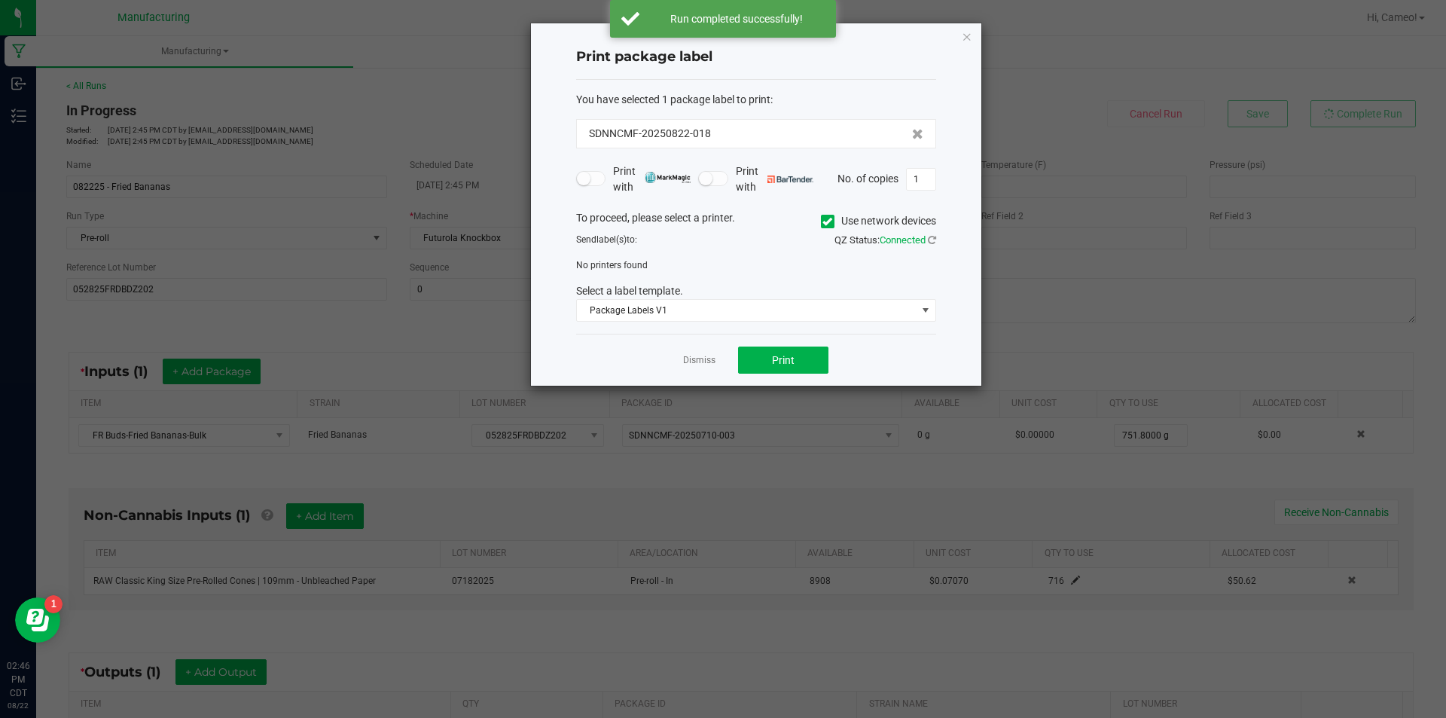
click at [823, 221] on icon at bounding box center [828, 221] width 10 height 0
click at [0, 0] on input "Use network devices" at bounding box center [0, 0] width 0 height 0
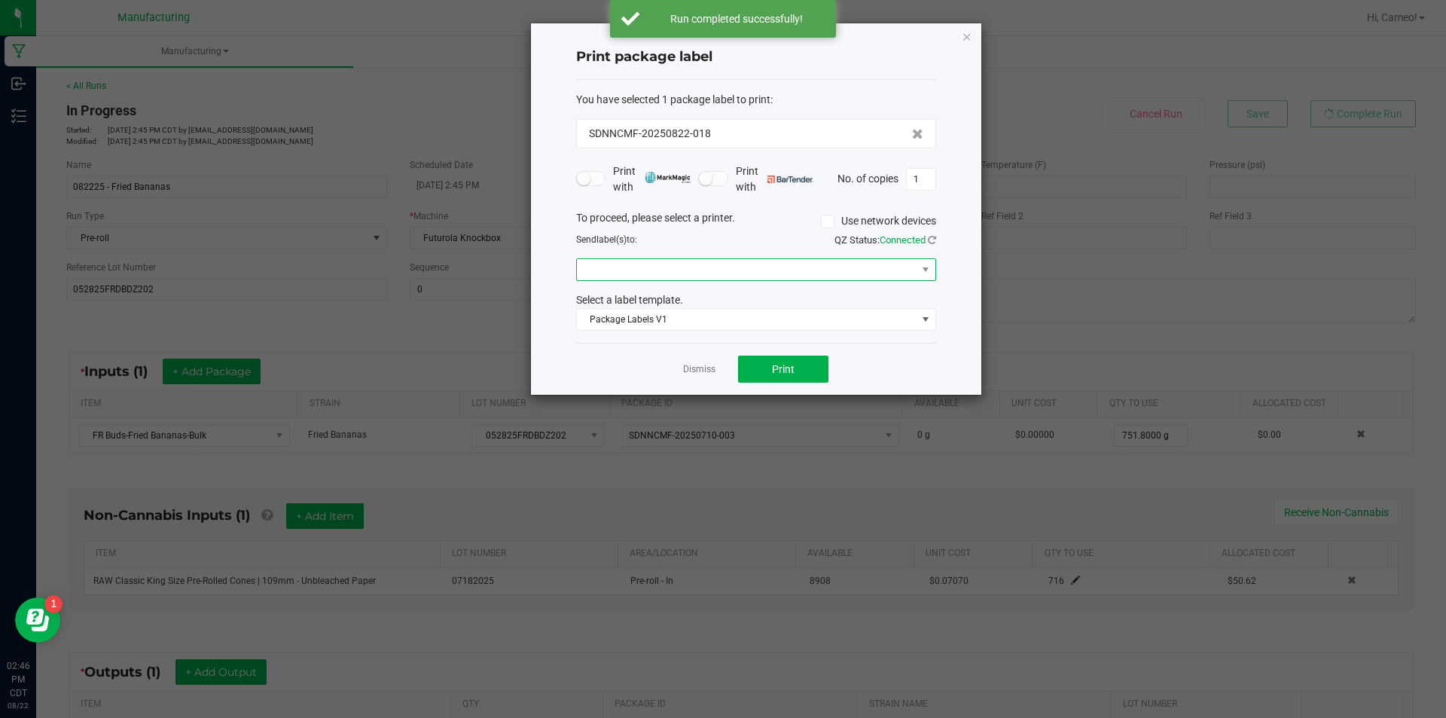
click at [793, 270] on span at bounding box center [747, 269] width 340 height 21
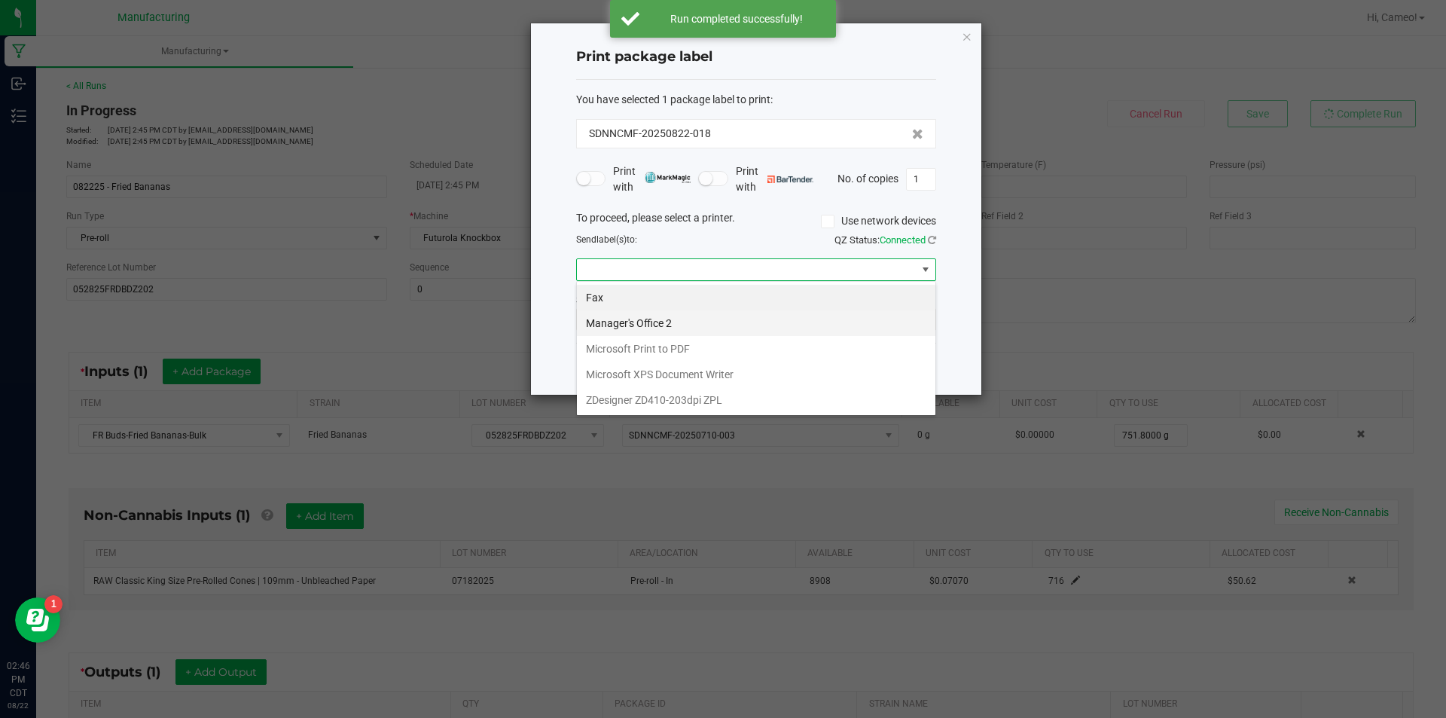
scroll to position [23, 360]
click at [694, 397] on ZPL "ZDesigner ZD410-203dpi ZPL" at bounding box center [756, 400] width 359 height 26
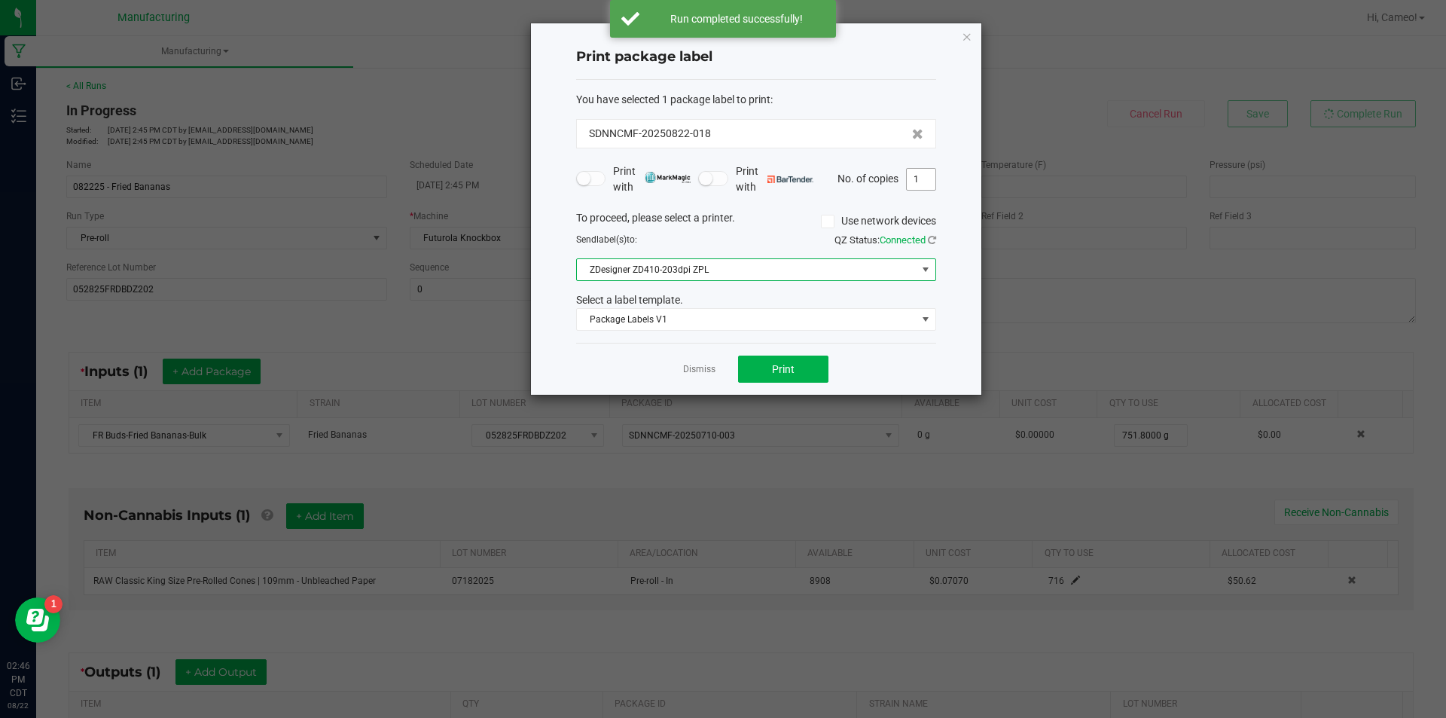
click at [924, 179] on input "1" at bounding box center [921, 179] width 29 height 21
type input "2"
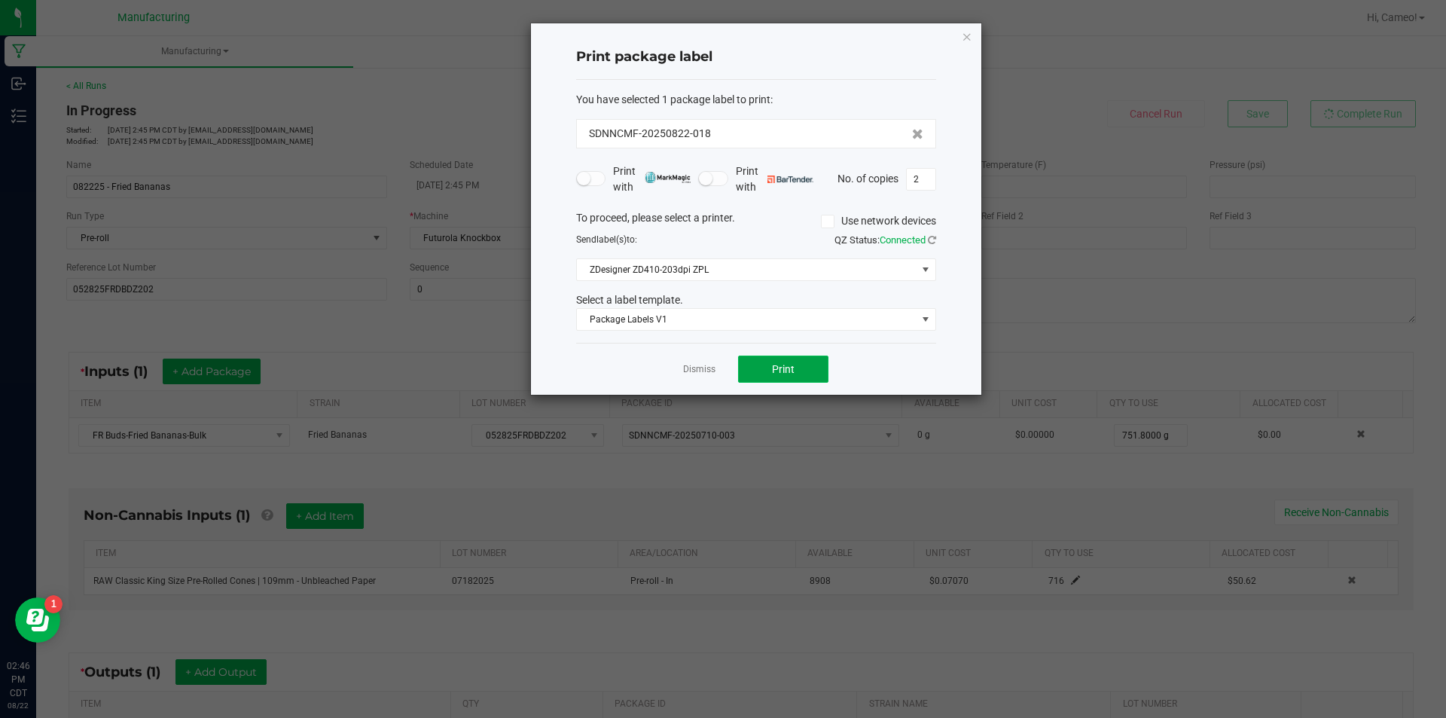
click at [822, 365] on button "Print" at bounding box center [783, 369] width 90 height 27
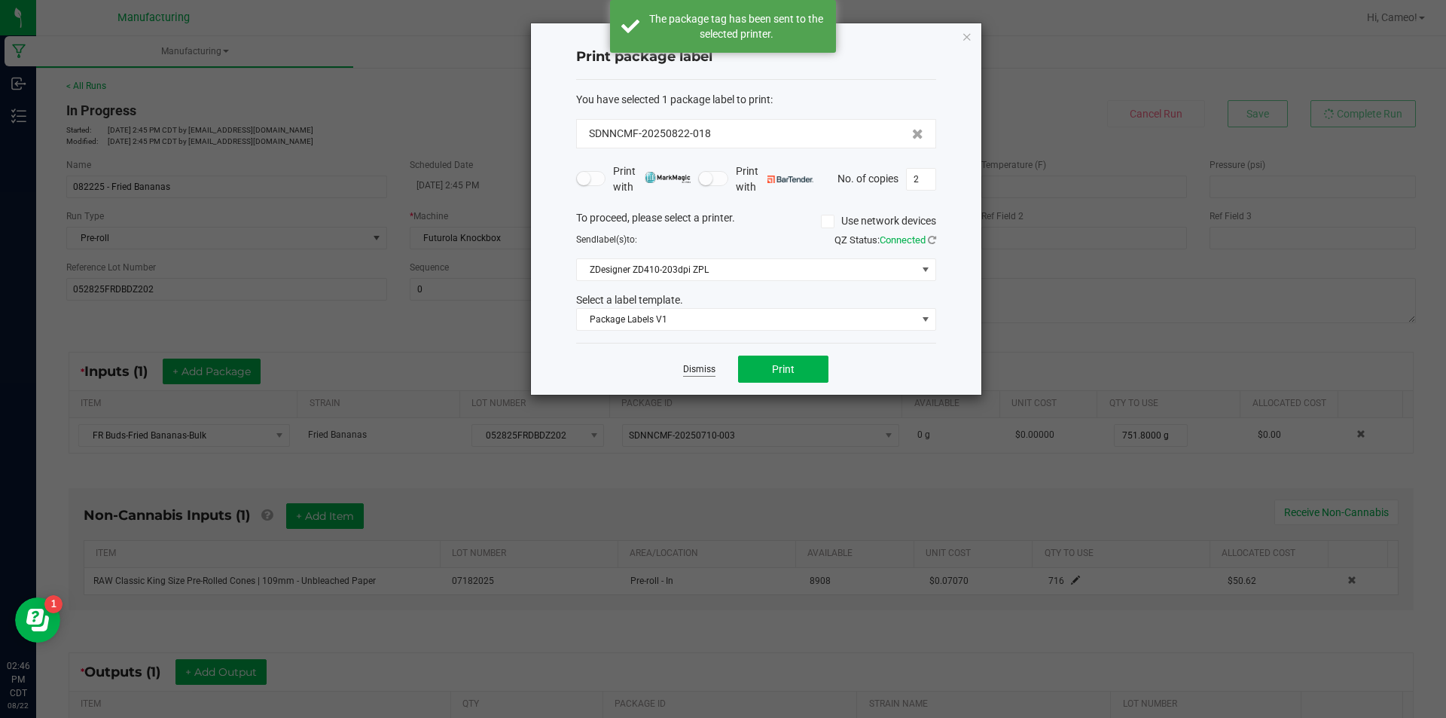
click at [693, 369] on link "Dismiss" at bounding box center [699, 369] width 32 height 13
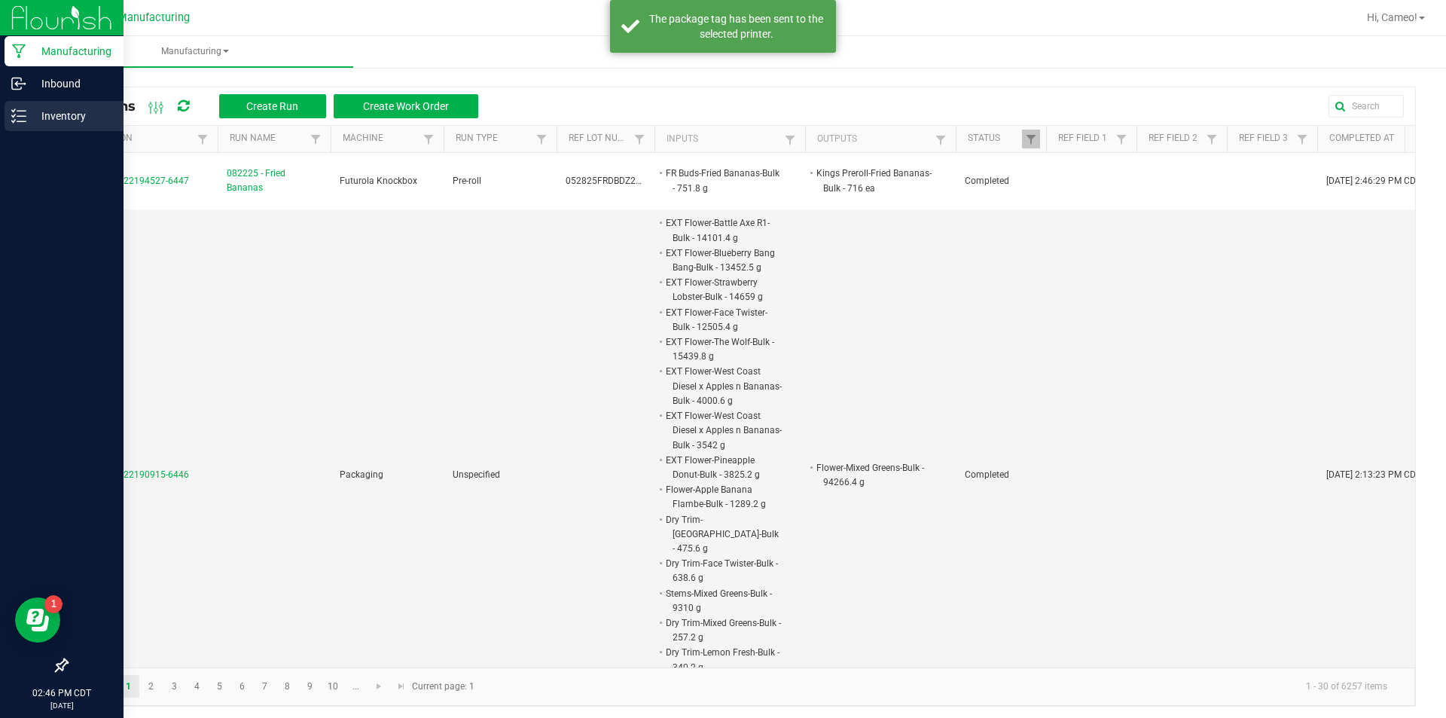
click at [22, 125] on div "Inventory" at bounding box center [64, 116] width 119 height 30
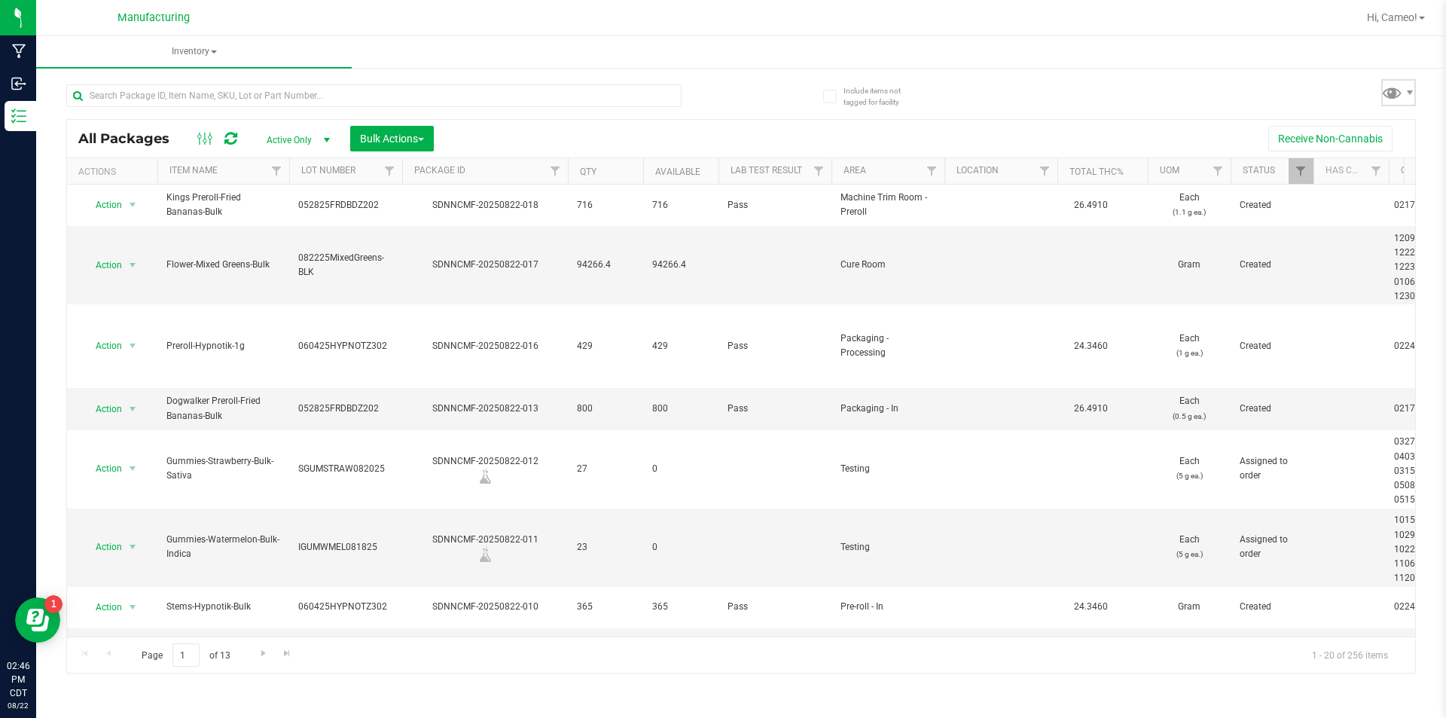
click at [1387, 90] on span at bounding box center [1393, 92] width 22 height 22
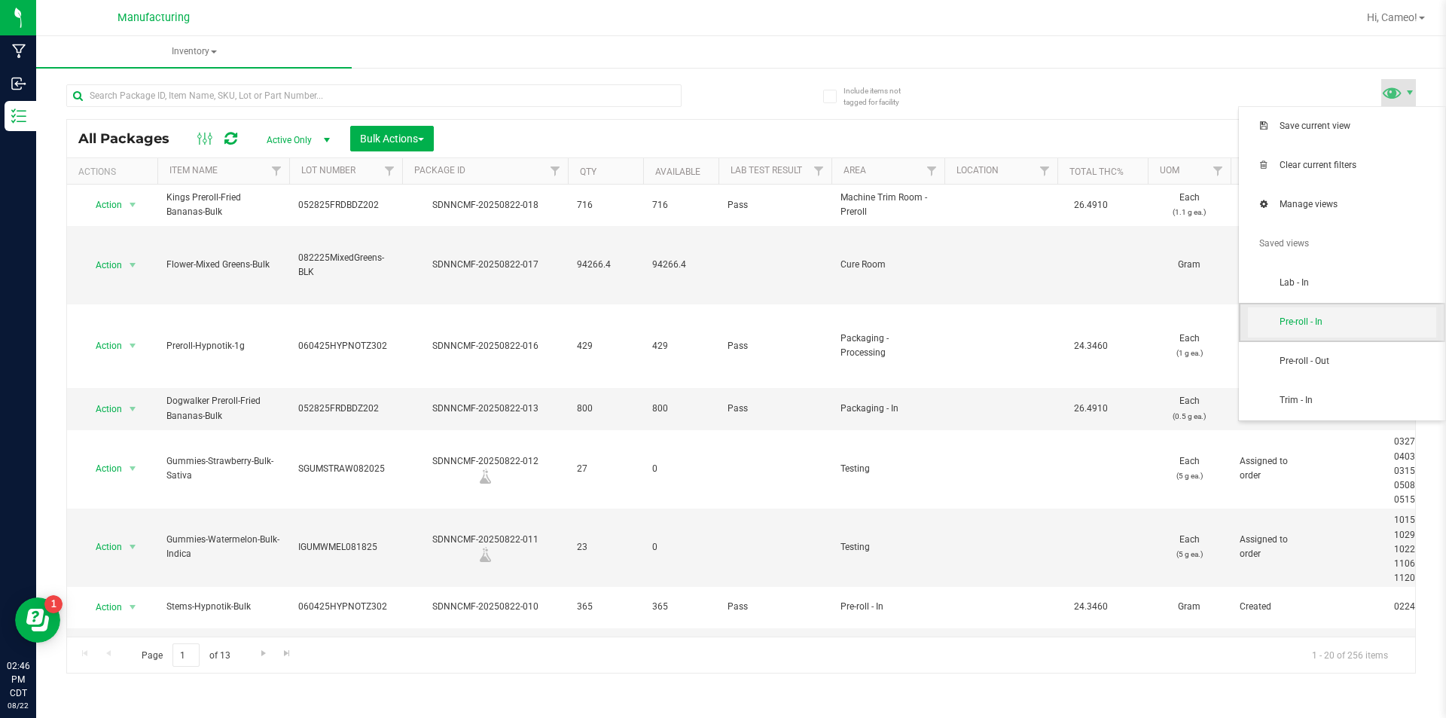
click at [1329, 311] on span "Pre-roll - In" at bounding box center [1342, 322] width 188 height 30
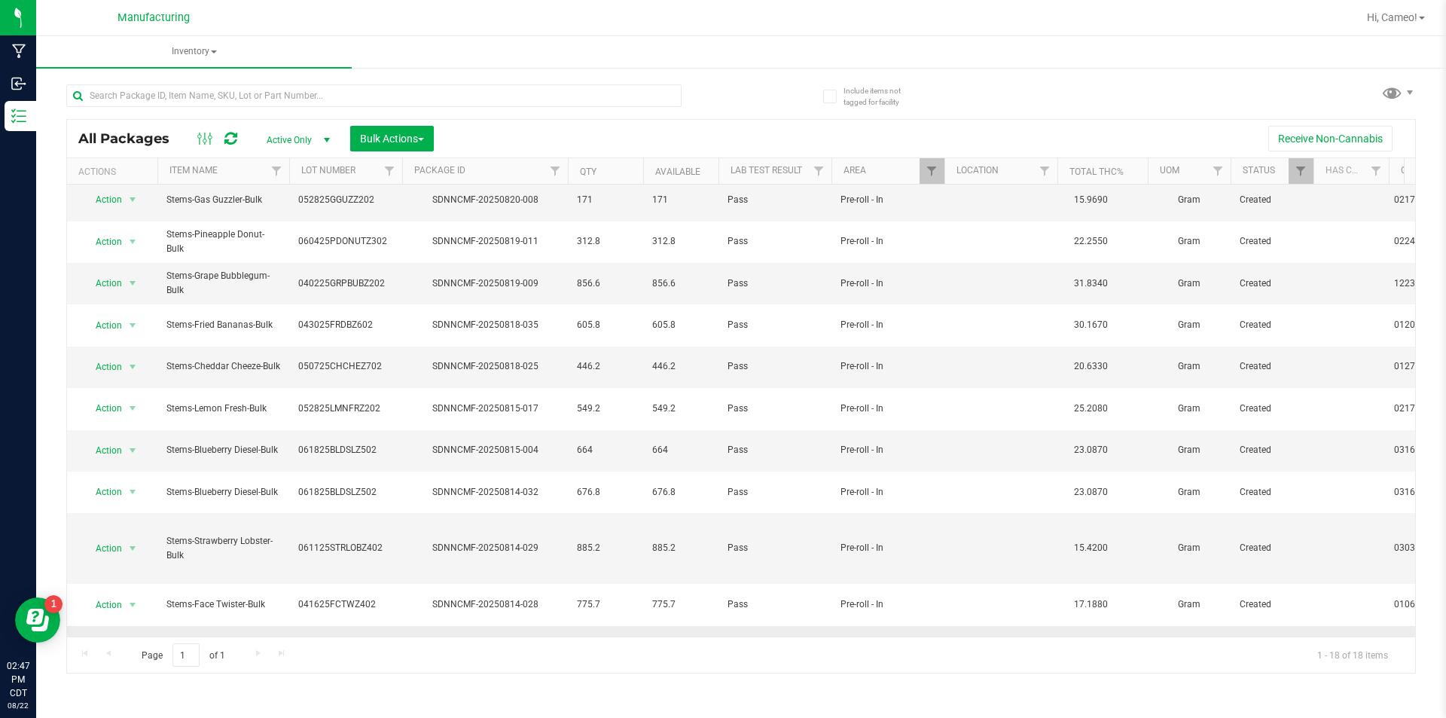
scroll to position [257, 0]
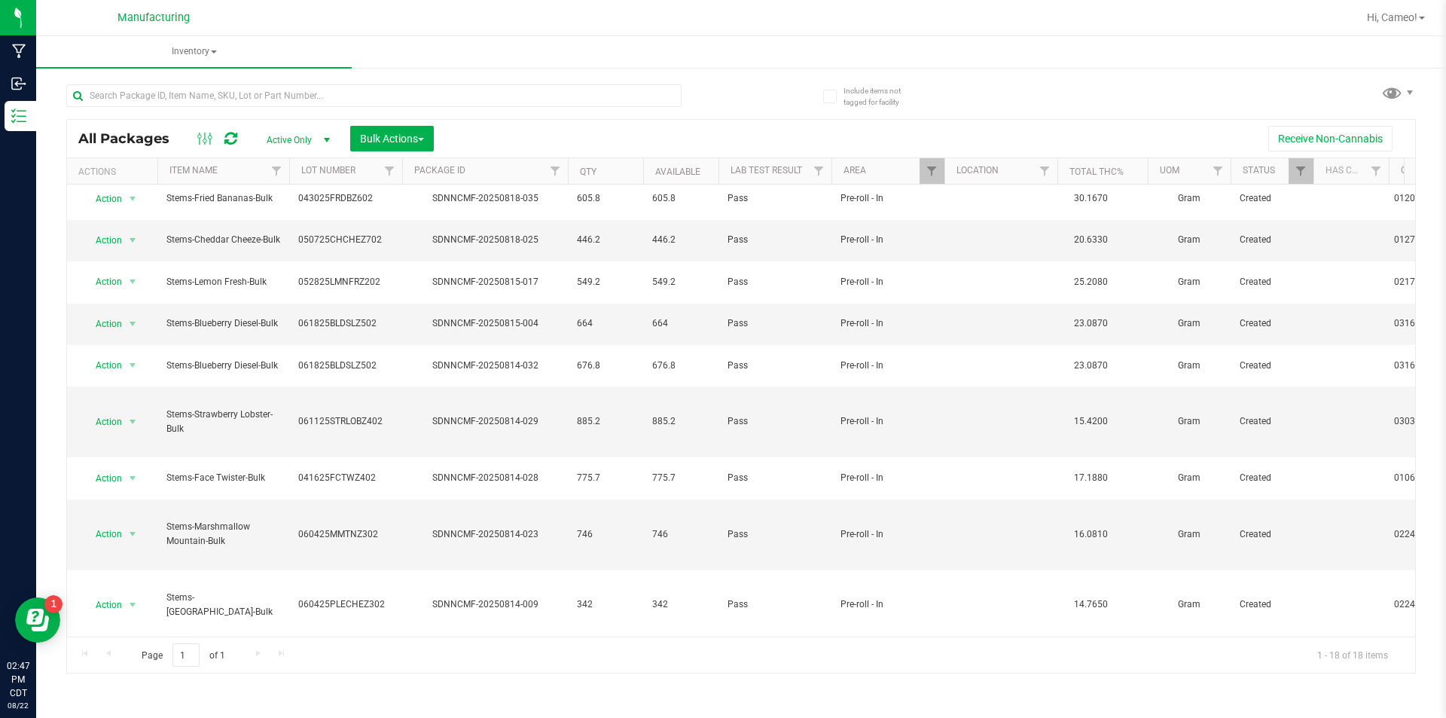
click at [128, 423] on li "Adjust qty" at bounding box center [130, 425] width 95 height 23
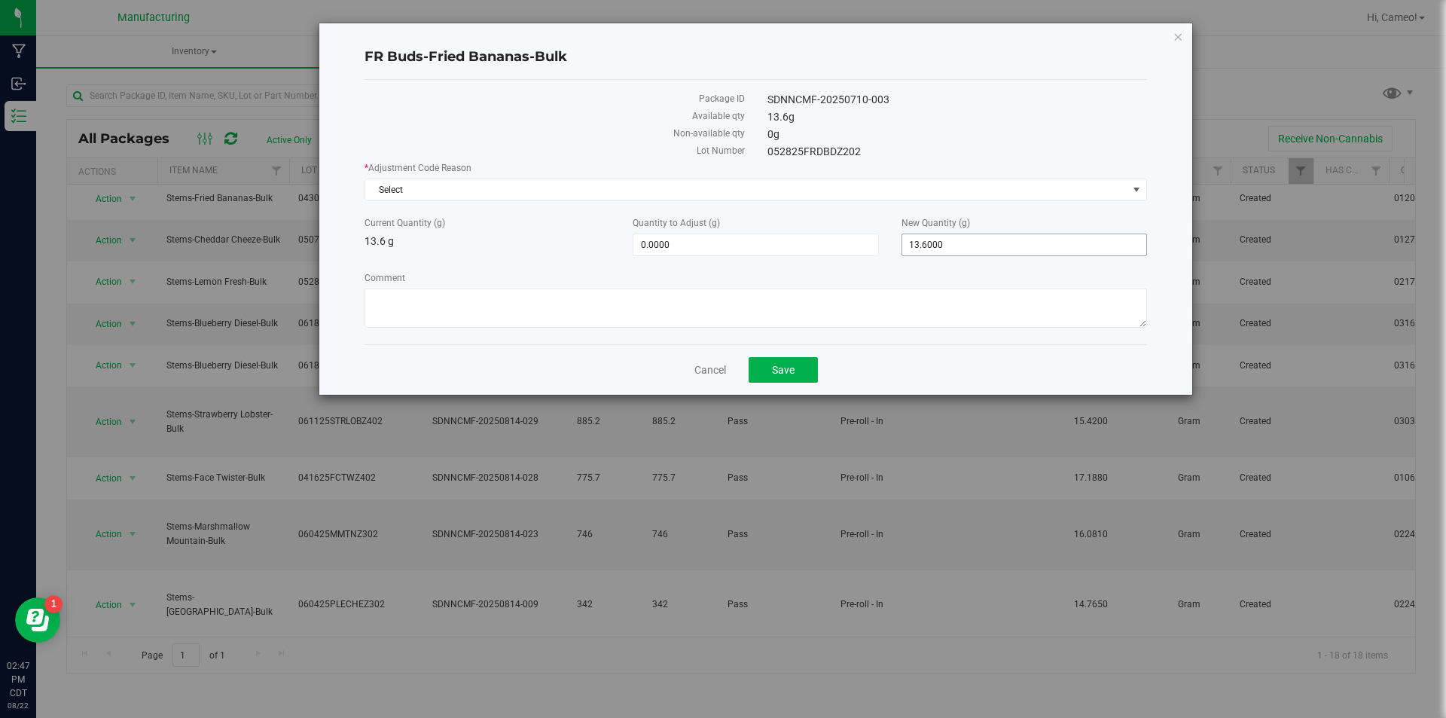
click at [960, 241] on span "13.6000 13.6" at bounding box center [1025, 245] width 246 height 23
click at [957, 241] on input "13.6" at bounding box center [1024, 244] width 244 height 21
click at [954, 241] on input "13.6" at bounding box center [1024, 244] width 244 height 21
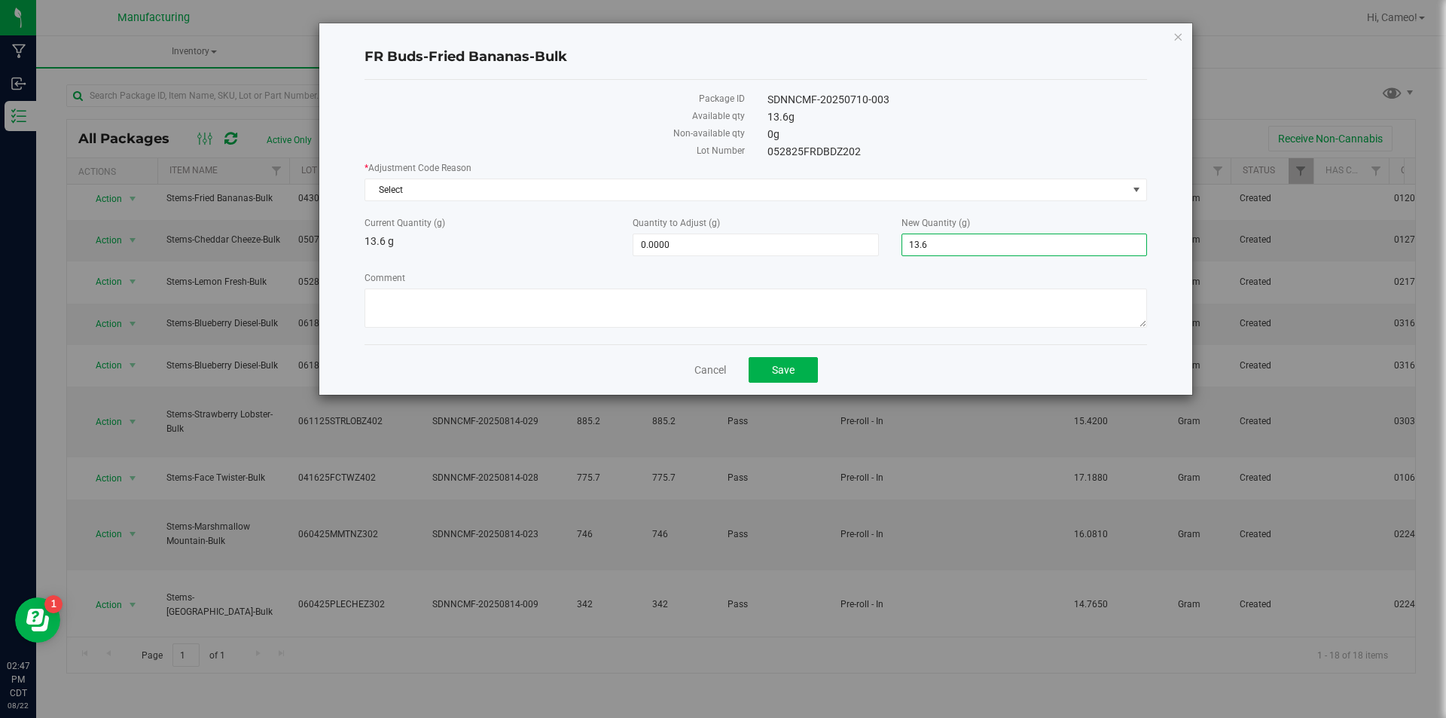
click at [954, 241] on input "13.6" at bounding box center [1024, 244] width 244 height 21
type input "0"
type input "-13.6000"
type input "0.0000"
click at [960, 193] on span "Select" at bounding box center [746, 189] width 762 height 21
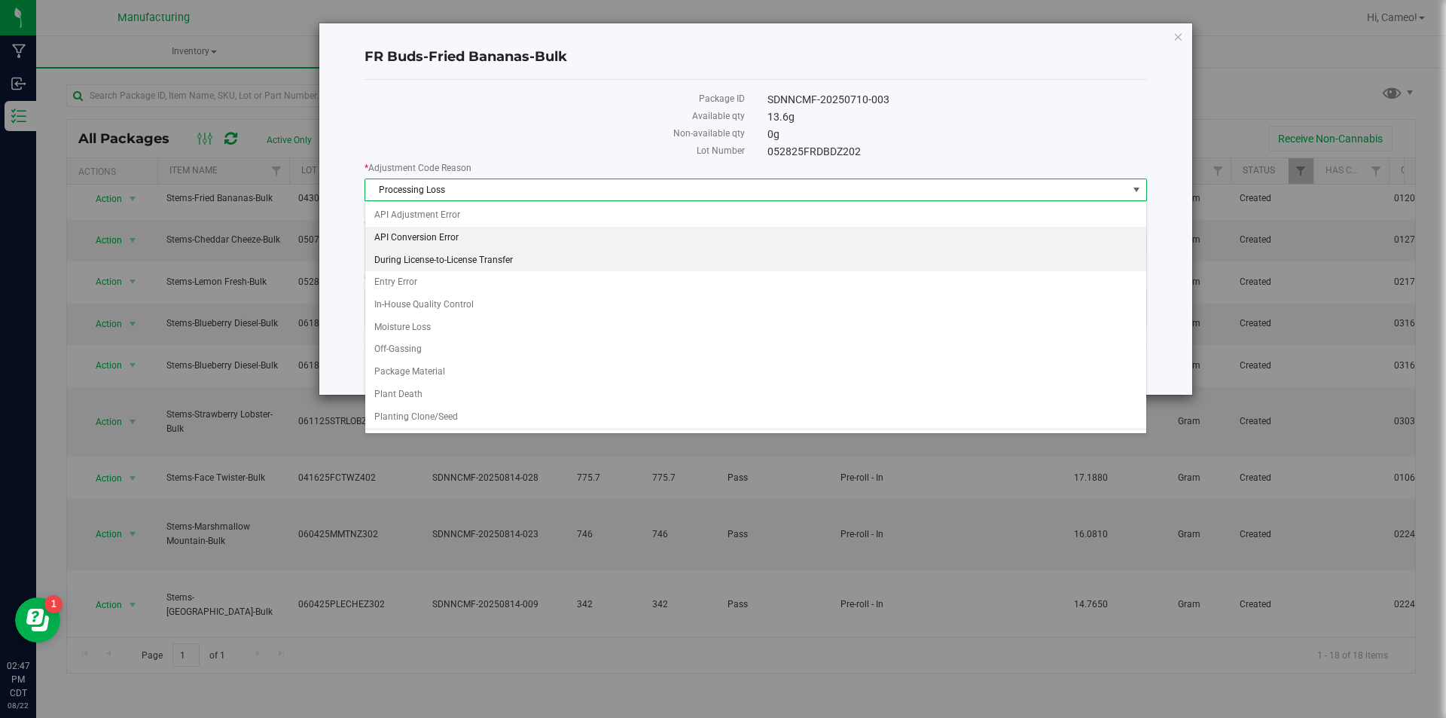
scroll to position [20, 0]
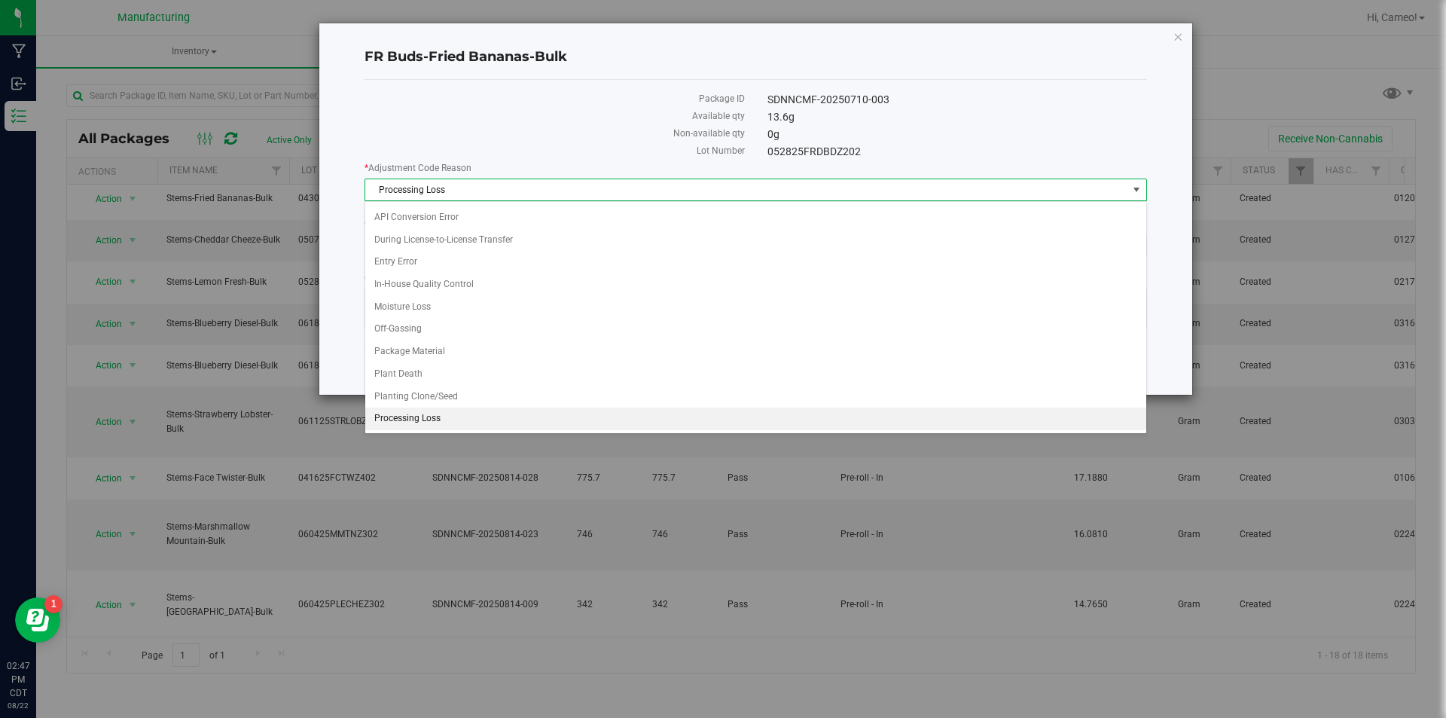
click at [929, 191] on span "Processing Loss" at bounding box center [746, 189] width 762 height 21
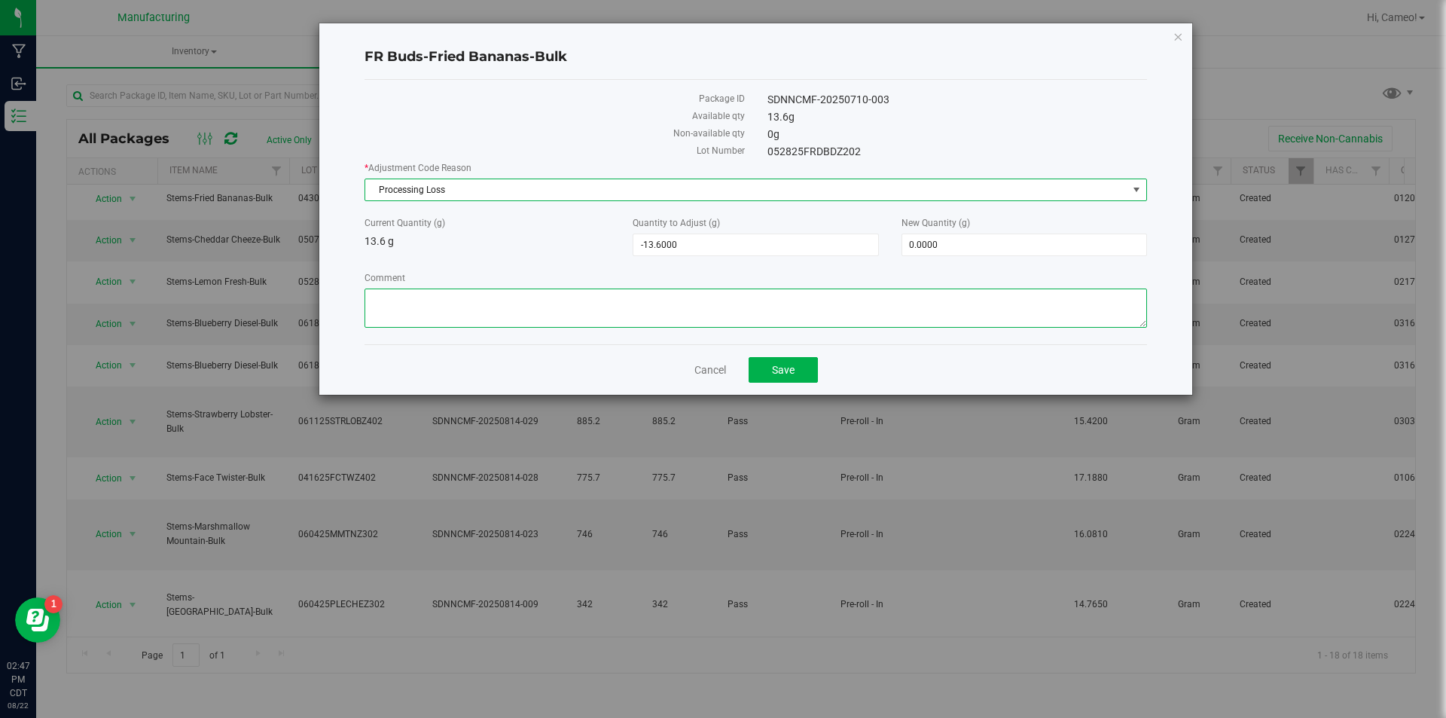
click at [748, 301] on textarea "Comment" at bounding box center [756, 308] width 783 height 39
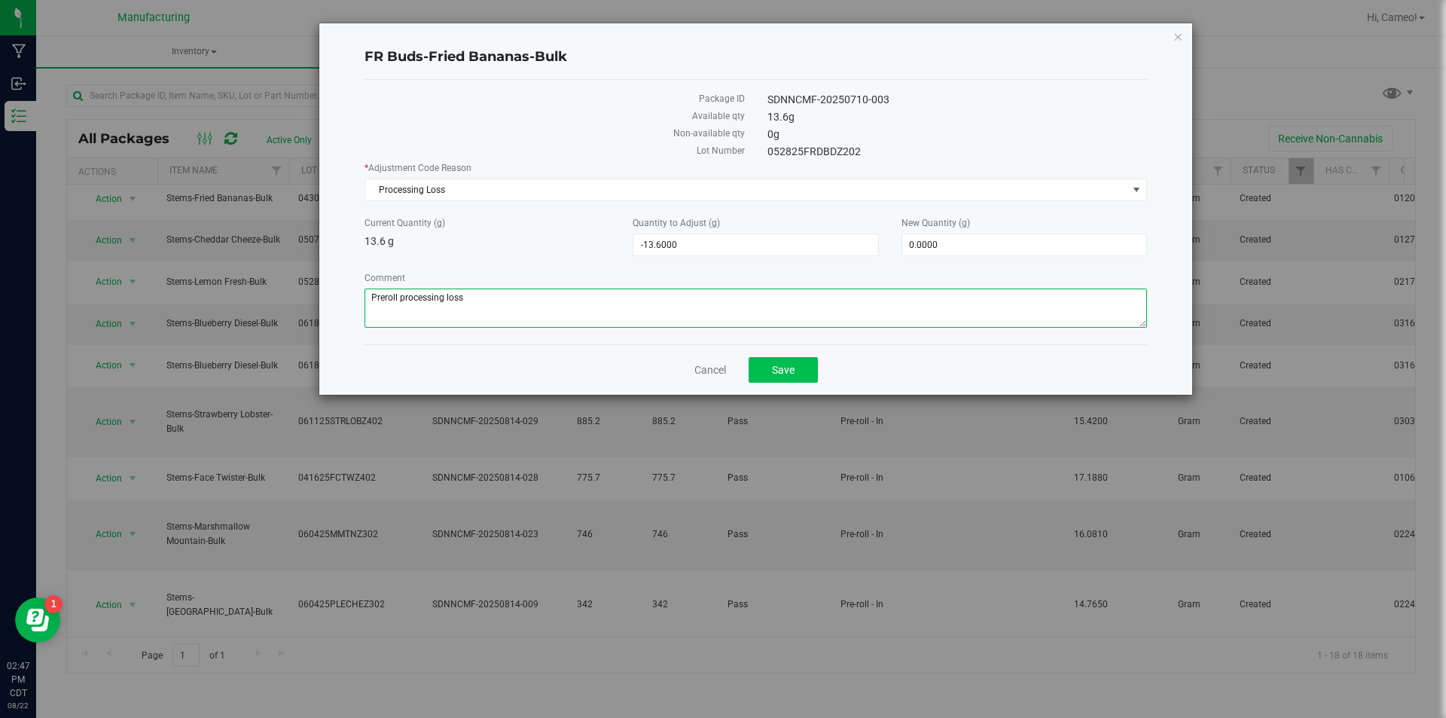
type textarea "Preroll processing loss"
click at [792, 370] on span "Save" at bounding box center [783, 370] width 23 height 12
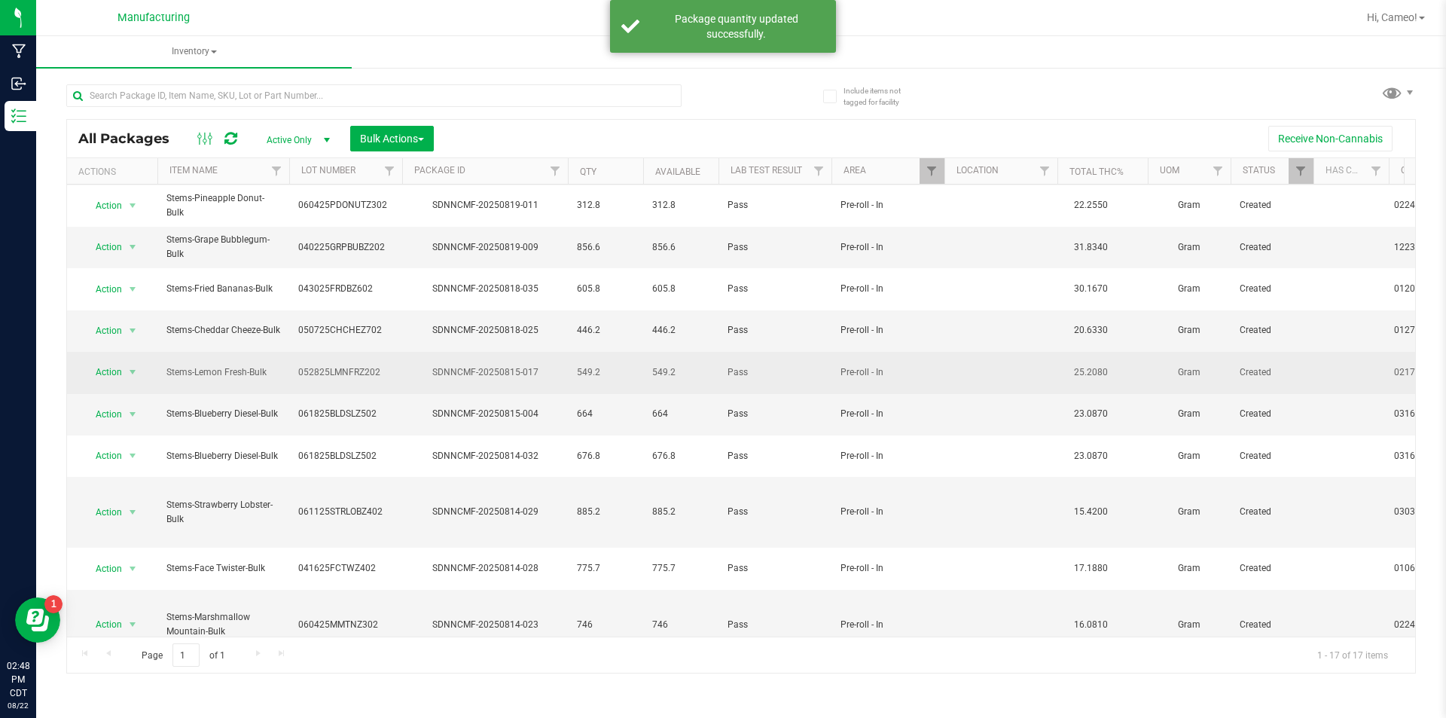
scroll to position [221, 0]
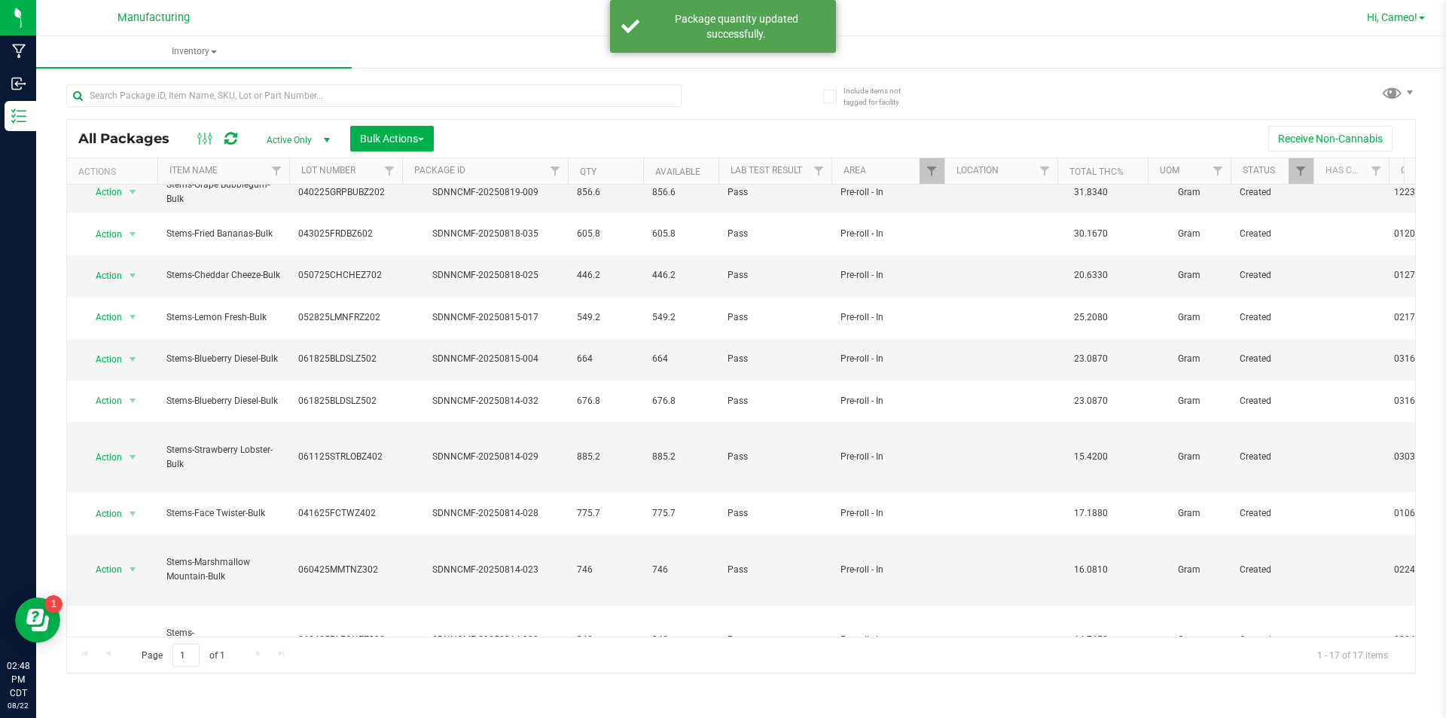
click at [1400, 18] on span "Hi, Cameo!" at bounding box center [1392, 17] width 50 height 12
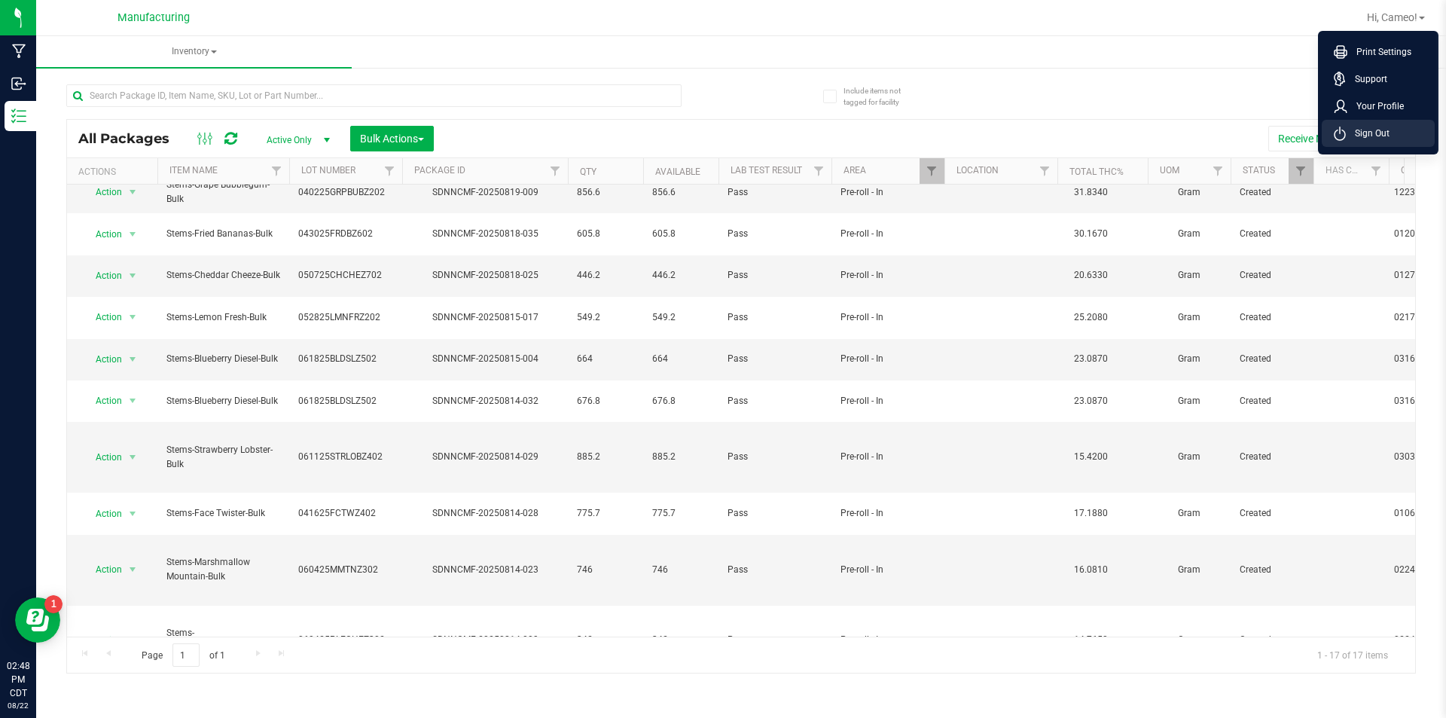
click at [1360, 134] on span "Sign Out" at bounding box center [1368, 133] width 44 height 15
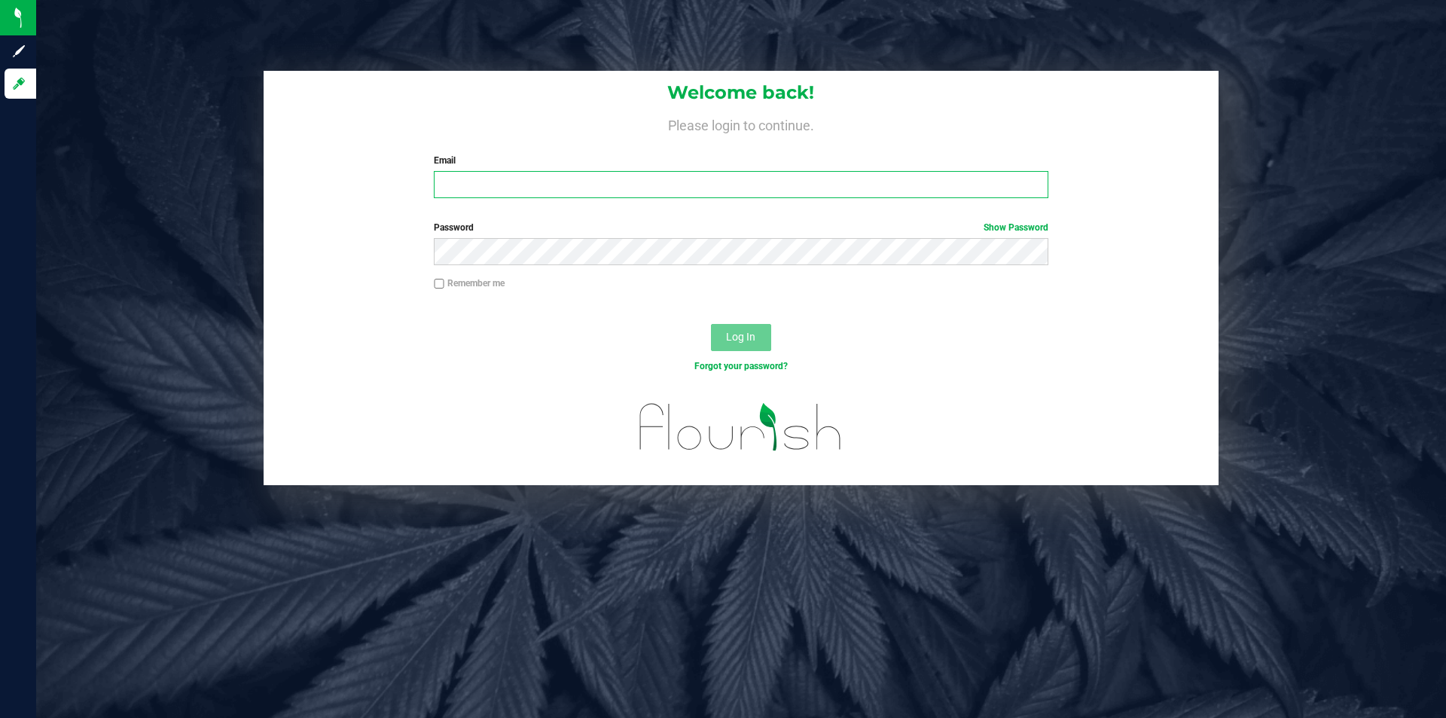
click at [874, 187] on input "Email" at bounding box center [741, 184] width 614 height 27
type input "[EMAIL_ADDRESS][DOMAIN_NAME]"
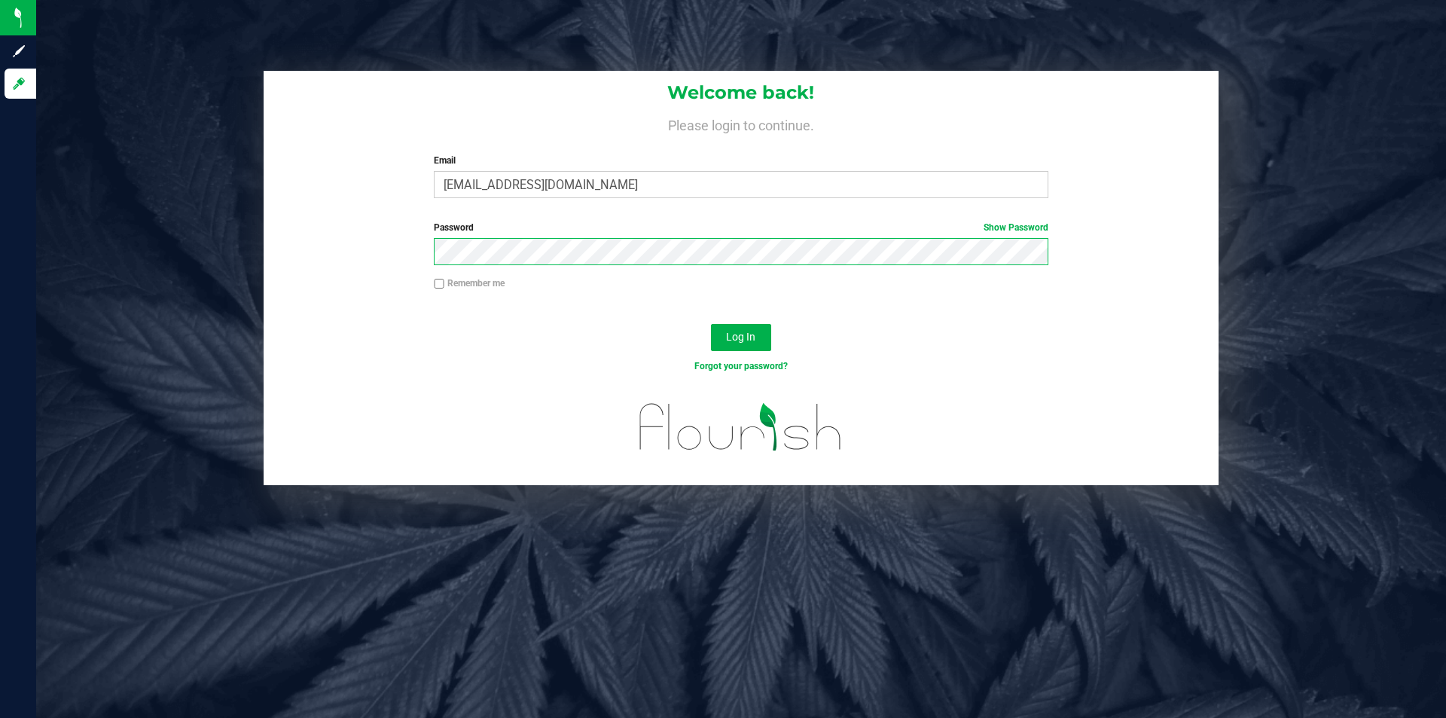
click at [711, 324] on button "Log In" at bounding box center [741, 337] width 60 height 27
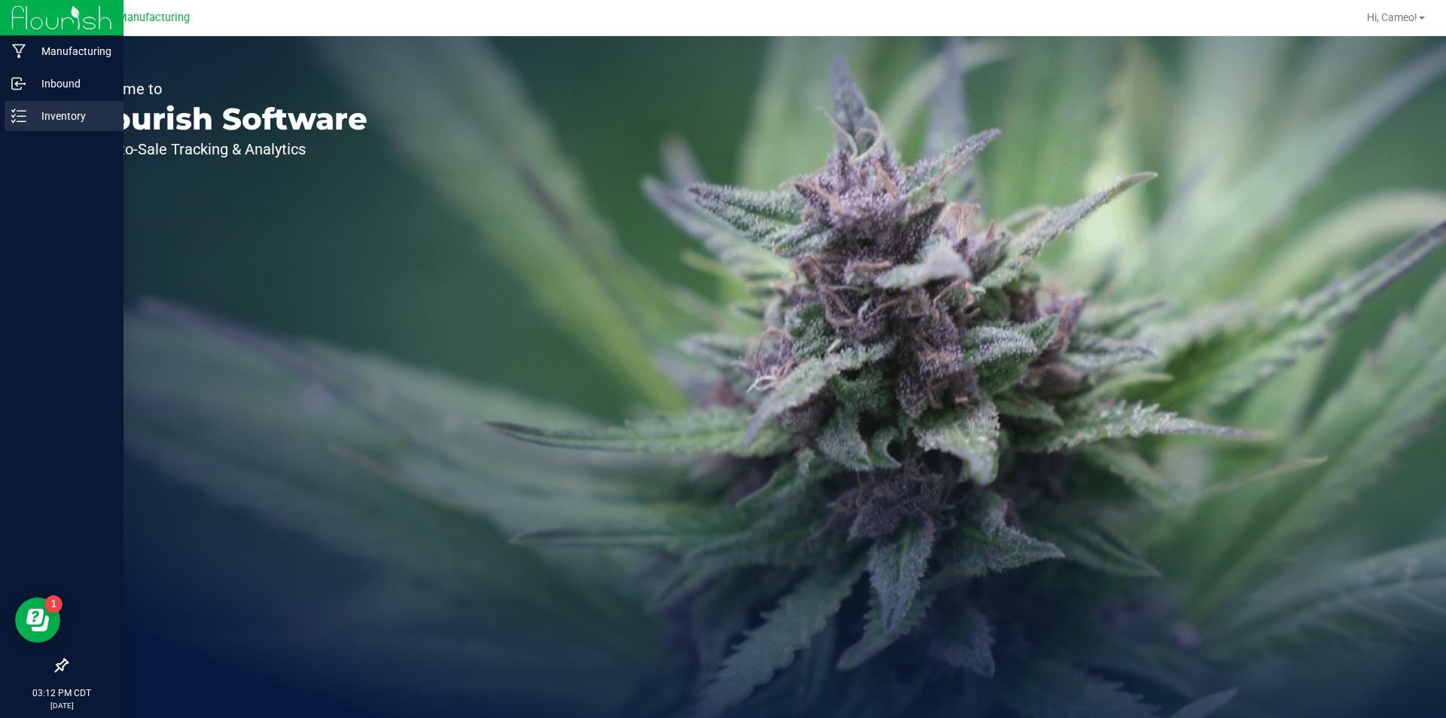
click at [47, 114] on p "Inventory" at bounding box center [71, 116] width 90 height 18
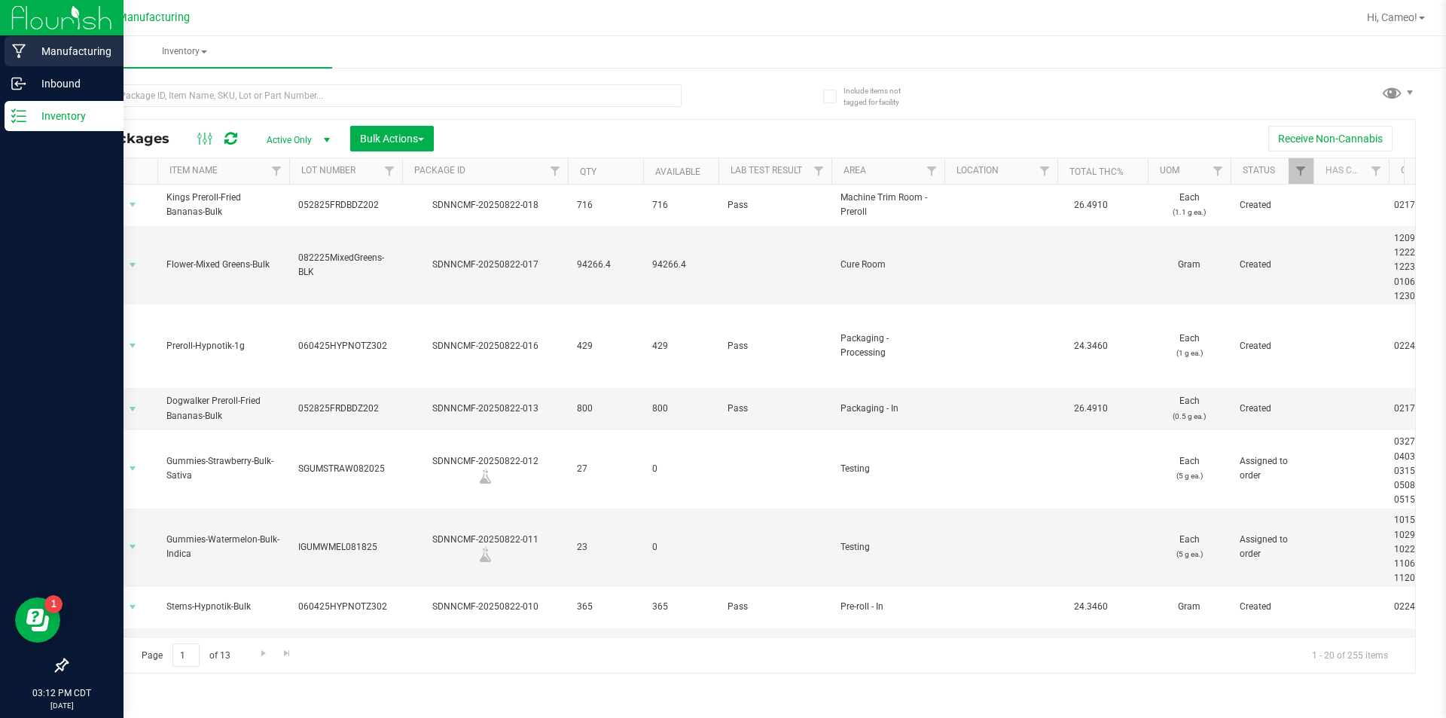
click at [68, 56] on p "Manufacturing" at bounding box center [71, 51] width 90 height 18
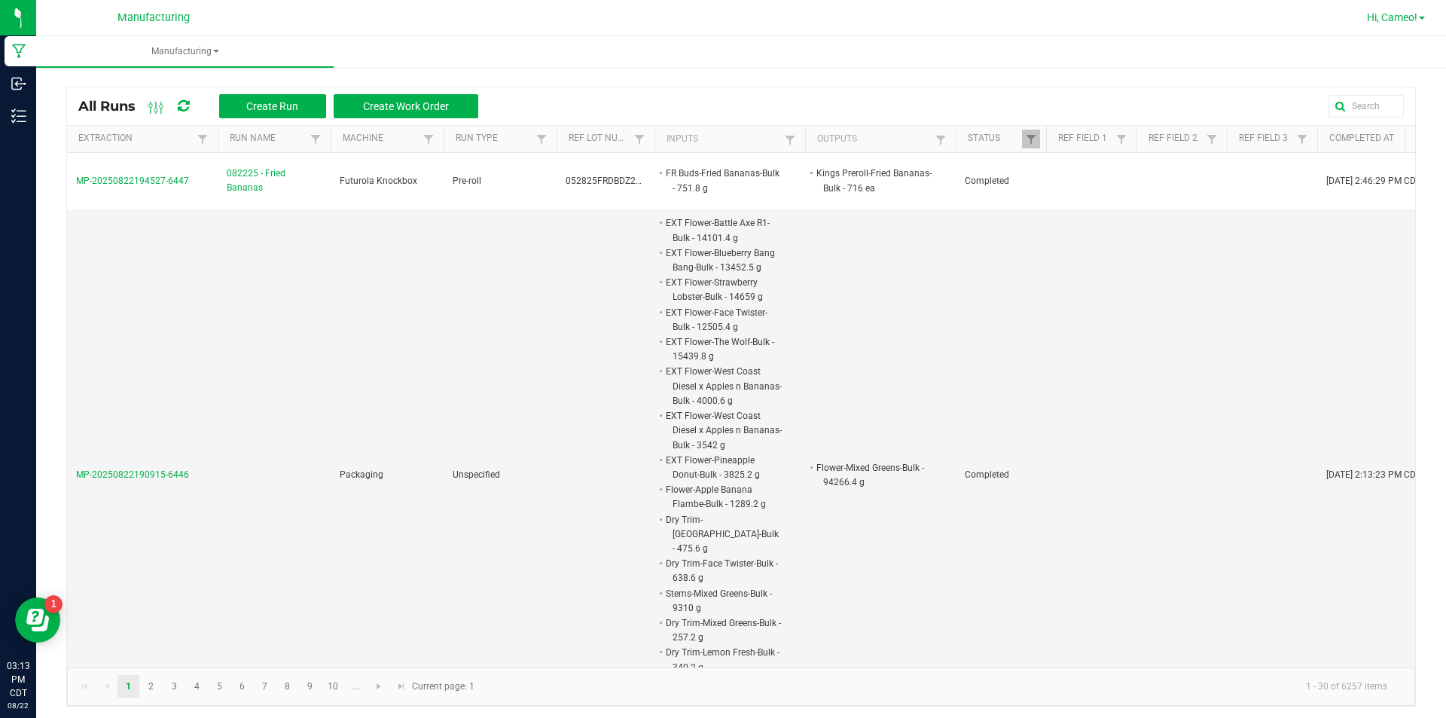
click at [1387, 17] on span "Hi, Cameo!" at bounding box center [1392, 17] width 50 height 12
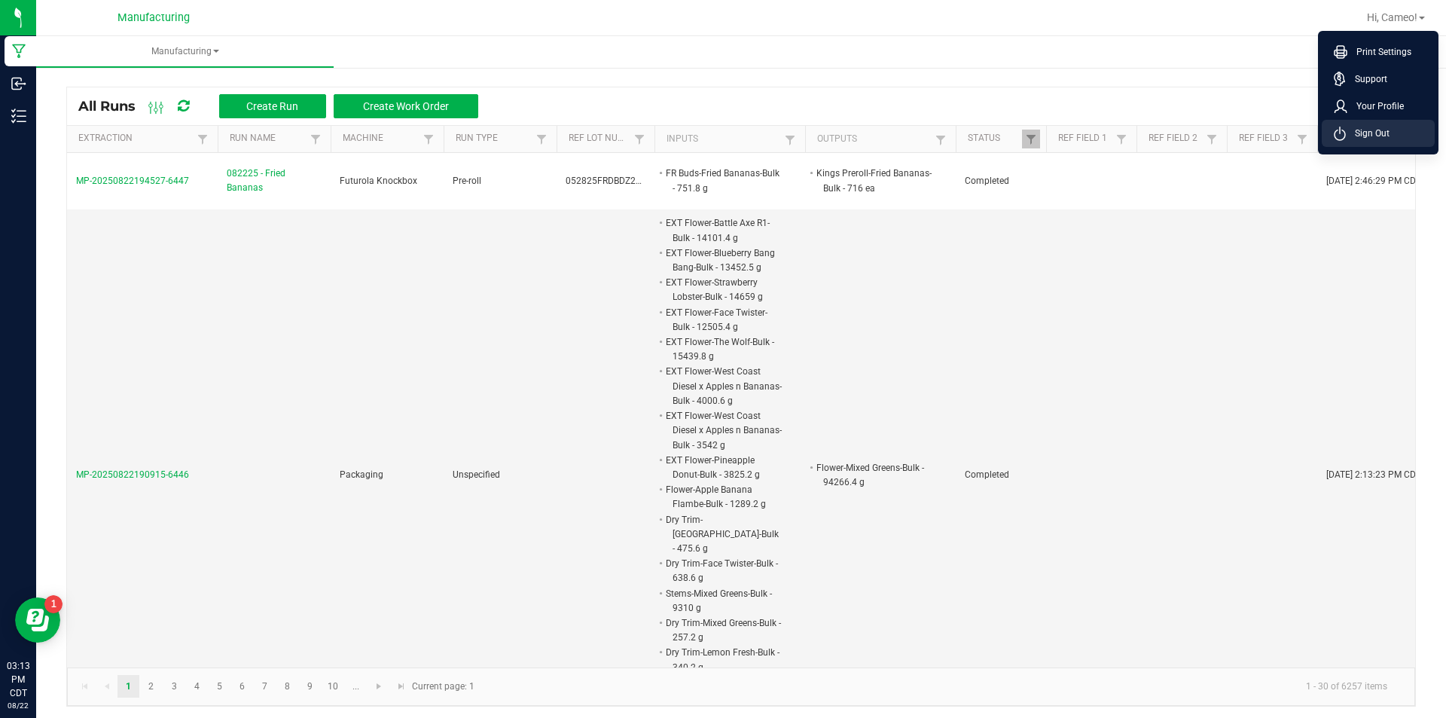
click at [1379, 135] on span "Sign Out" at bounding box center [1368, 133] width 44 height 15
